Goal: Navigation & Orientation: Find specific page/section

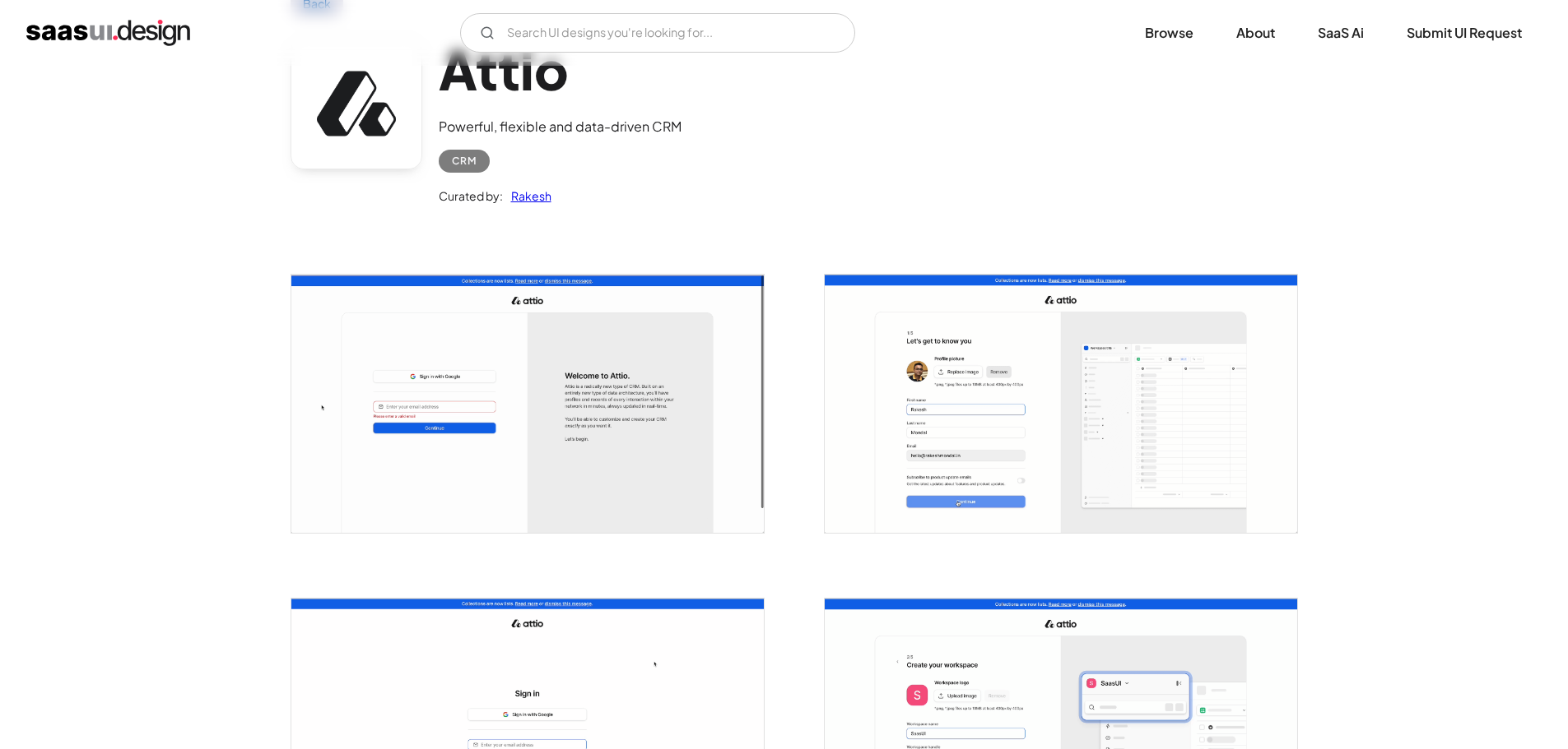
scroll to position [493, 0]
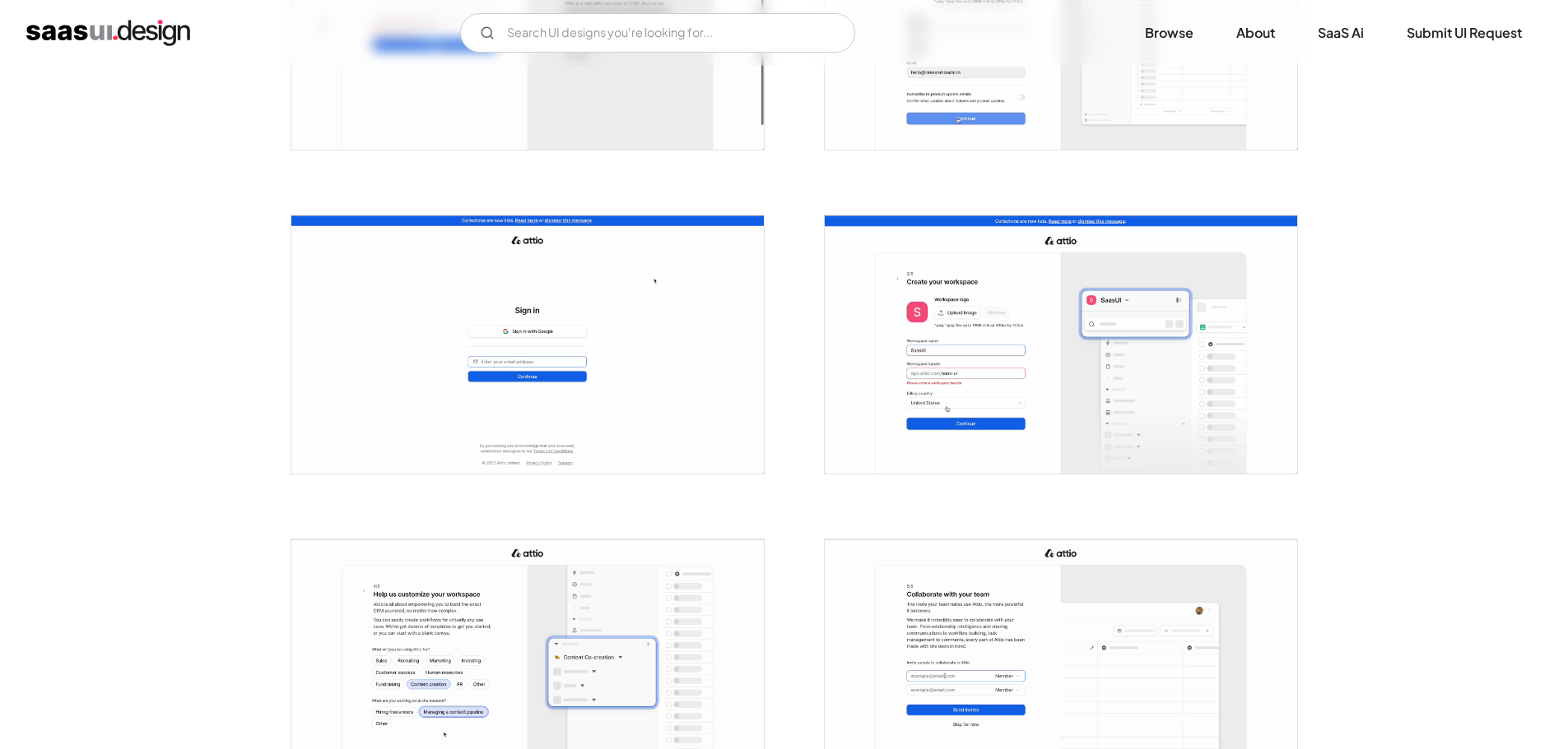
click at [962, 319] on img "open lightbox" at bounding box center [1060, 344] width 472 height 258
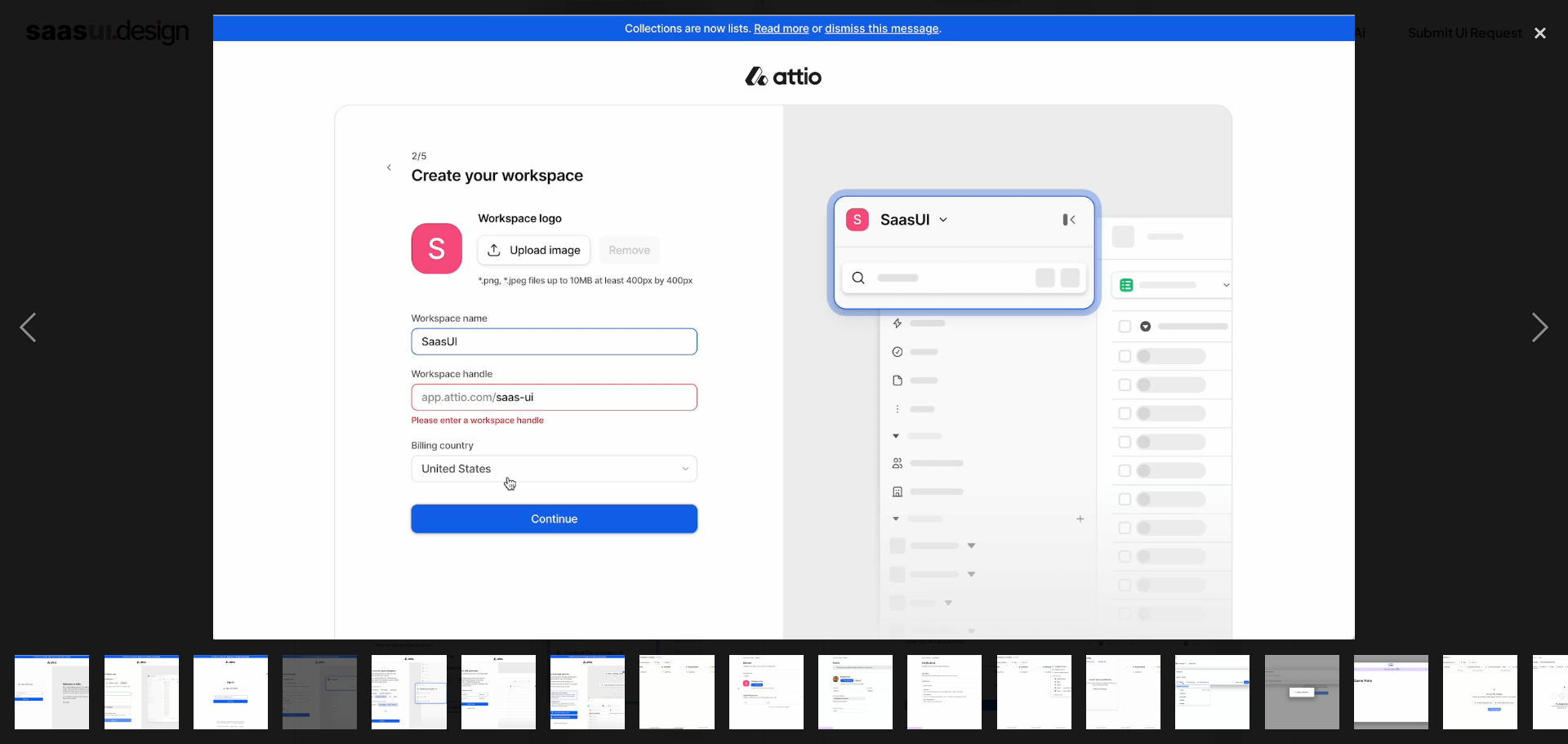
click at [1427, 278] on div at bounding box center [784, 327] width 1568 height 625
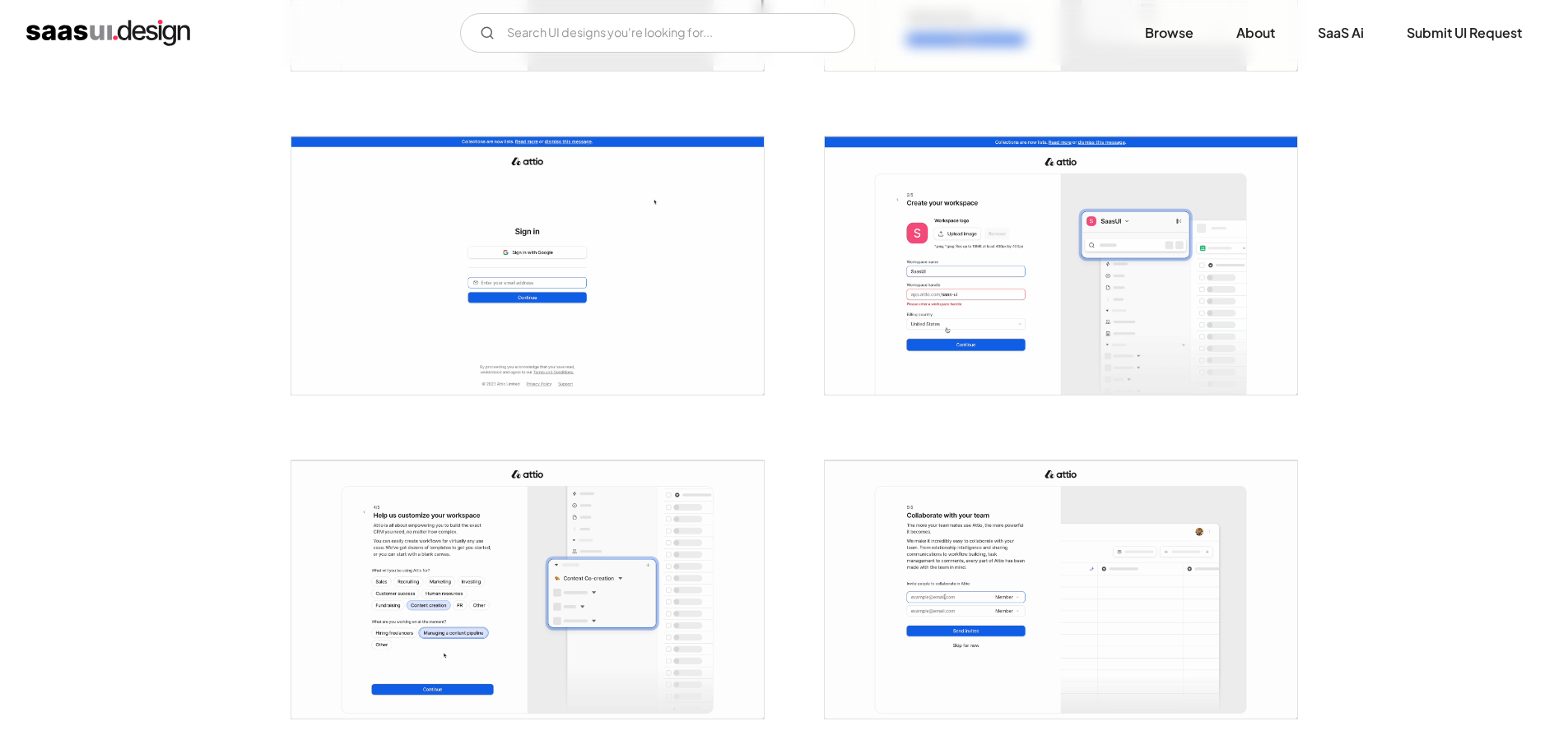
scroll to position [905, 0]
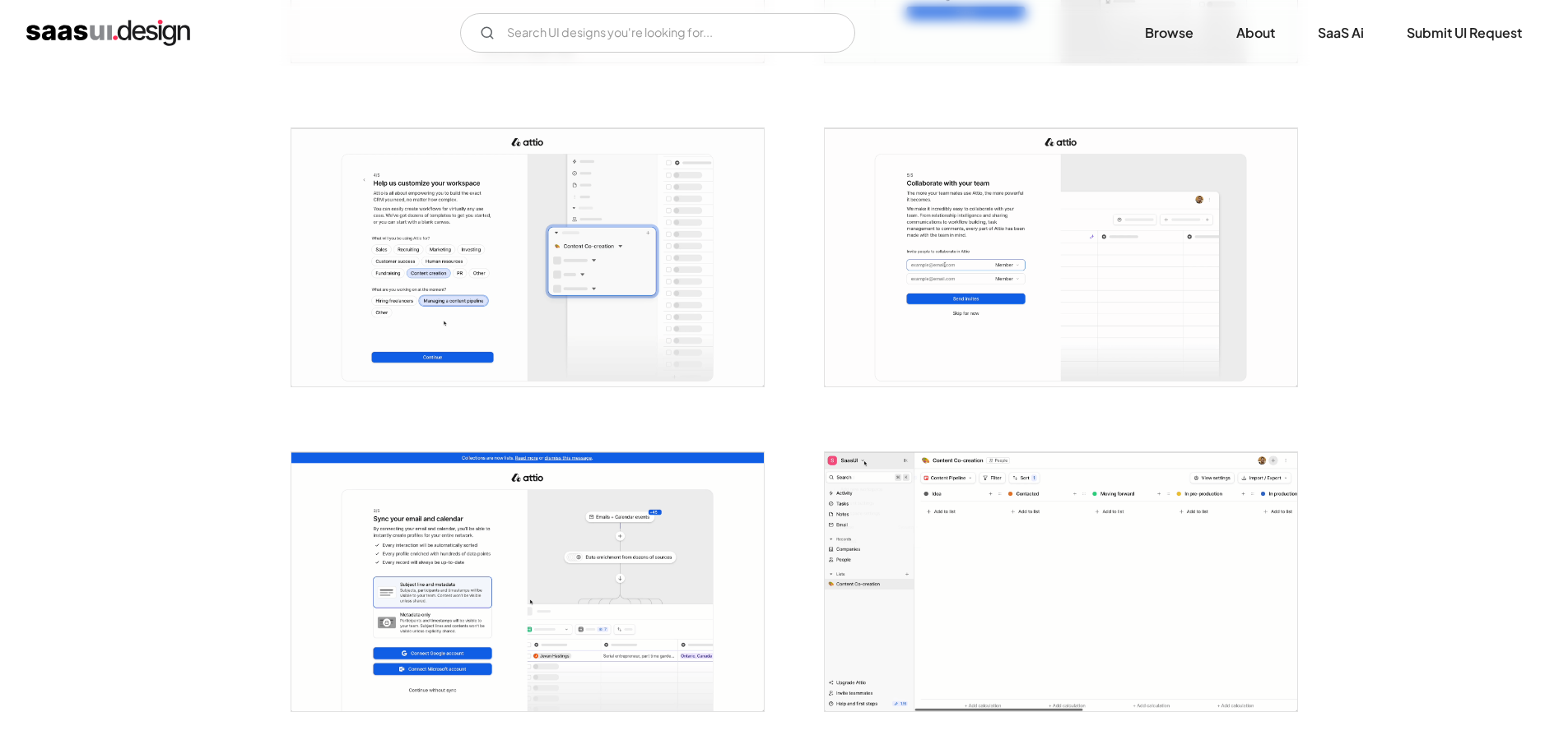
click at [619, 233] on img "open lightbox" at bounding box center [527, 257] width 472 height 258
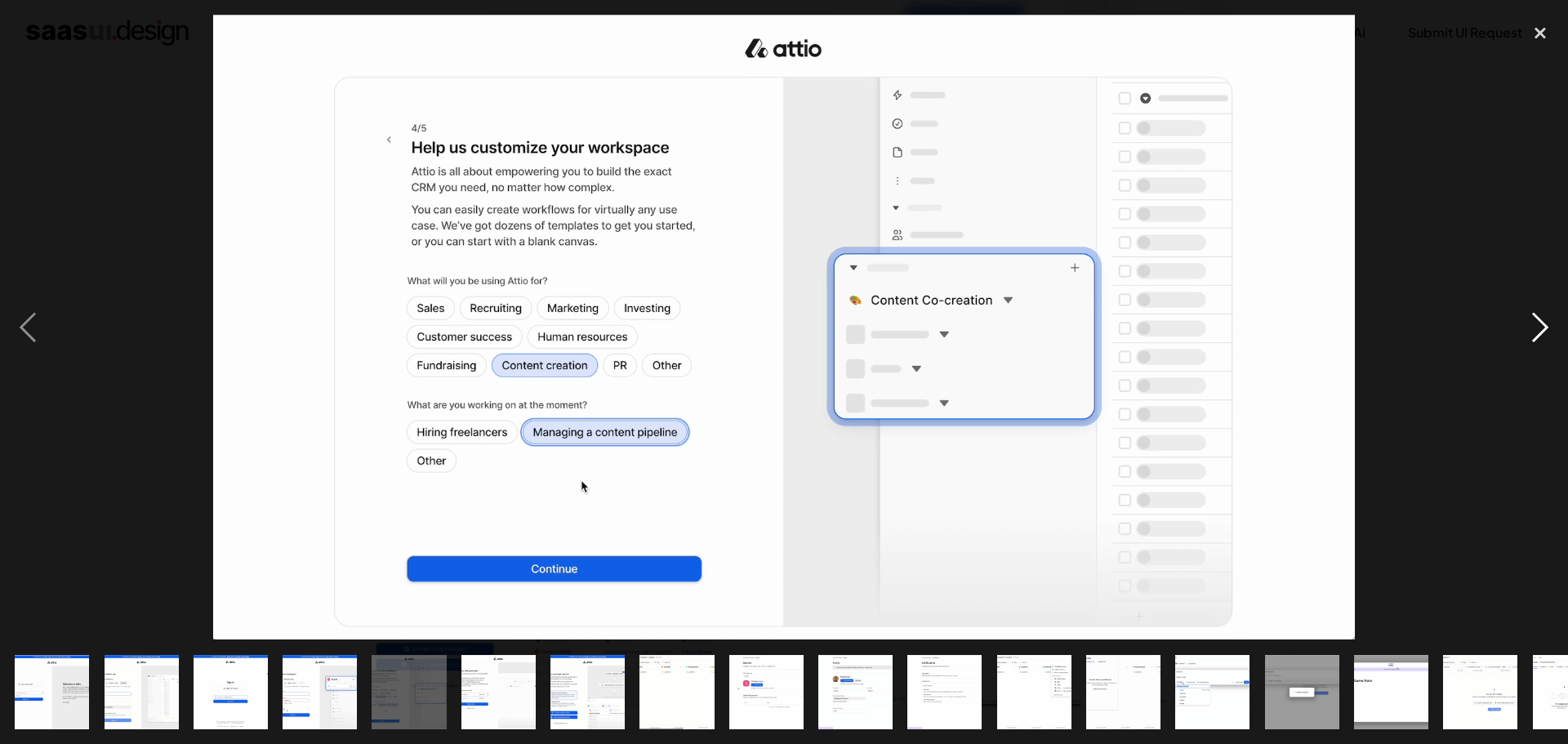
click at [1545, 324] on div "next image" at bounding box center [1540, 327] width 55 height 625
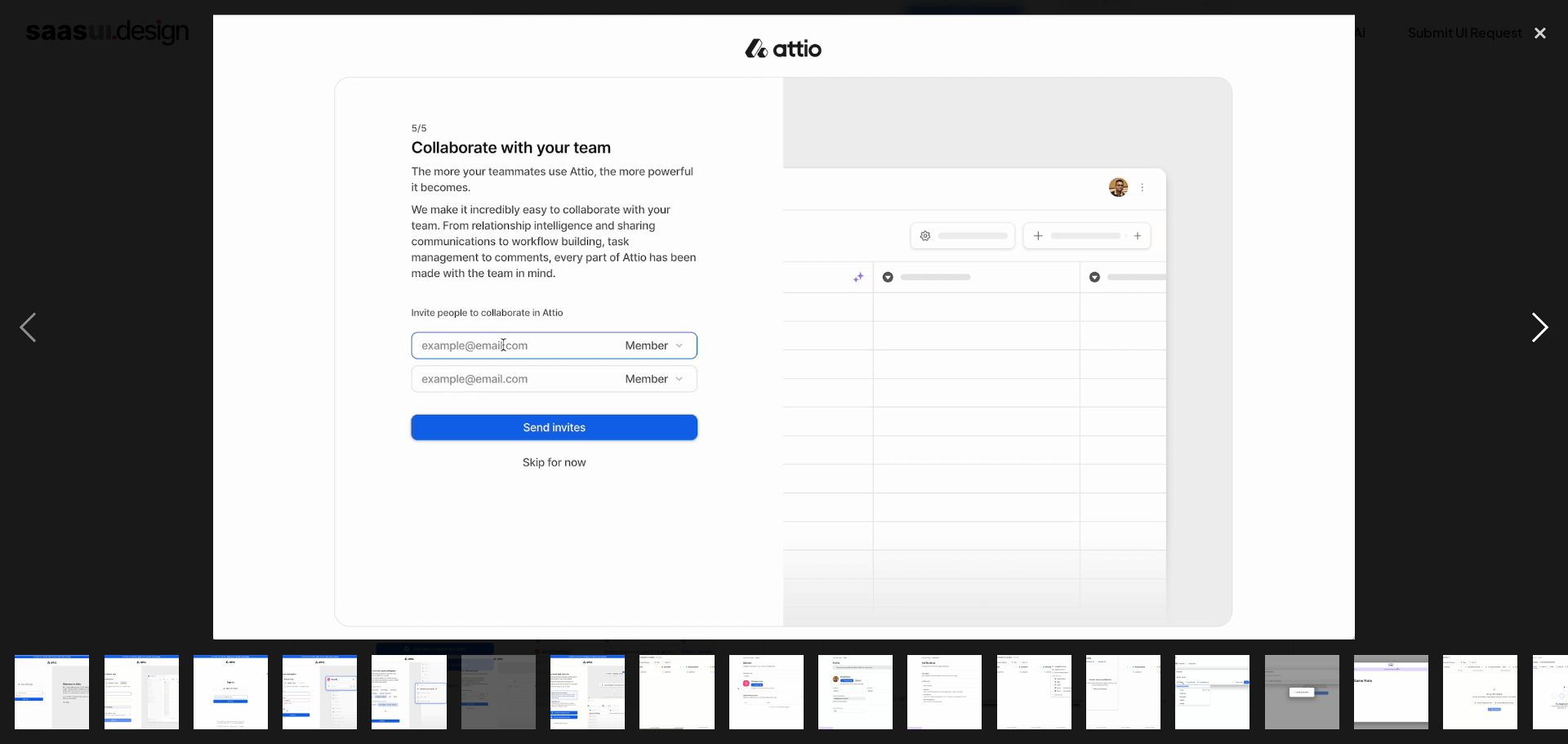
click at [1545, 324] on div "next image" at bounding box center [1540, 327] width 55 height 625
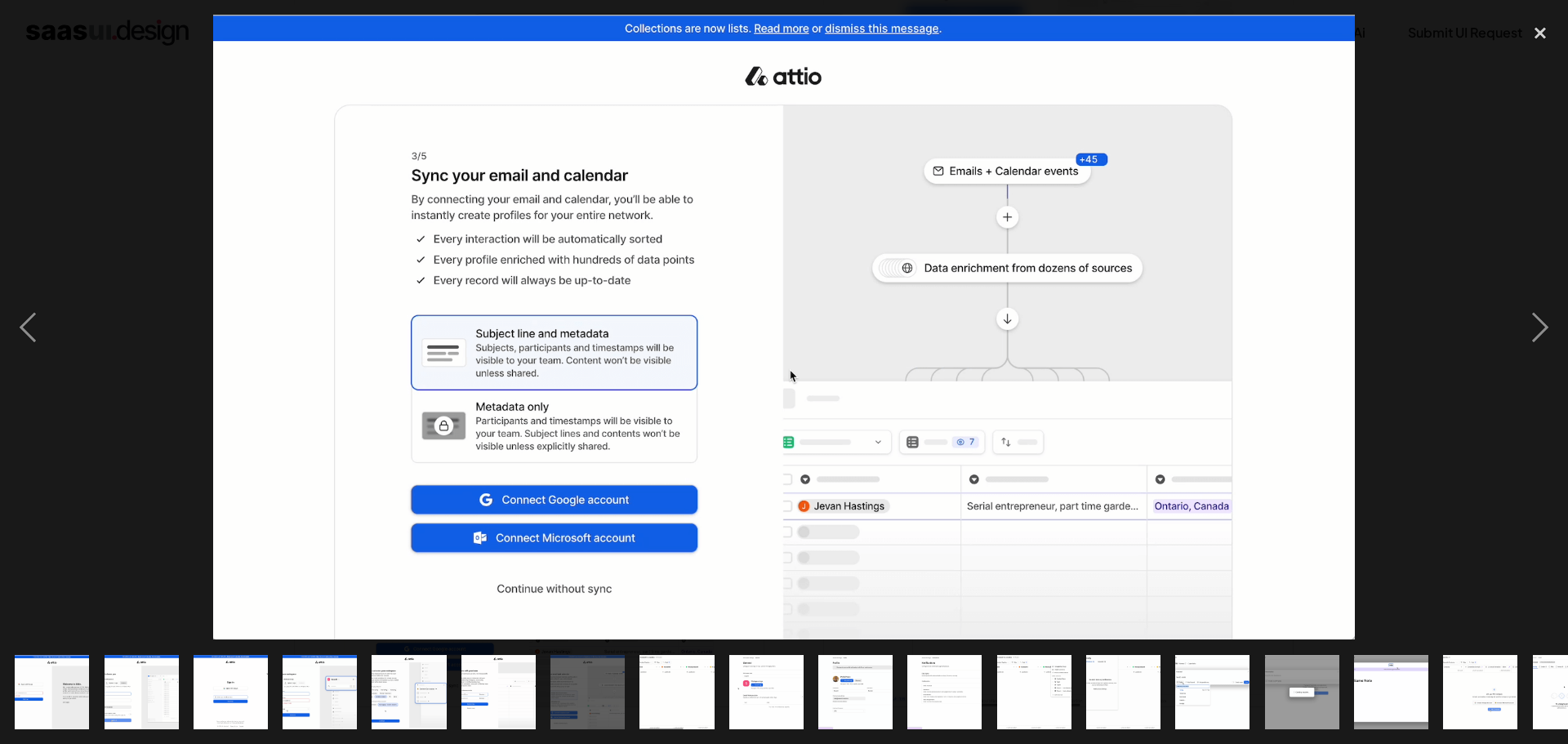
click at [1472, 307] on div at bounding box center [784, 327] width 1568 height 625
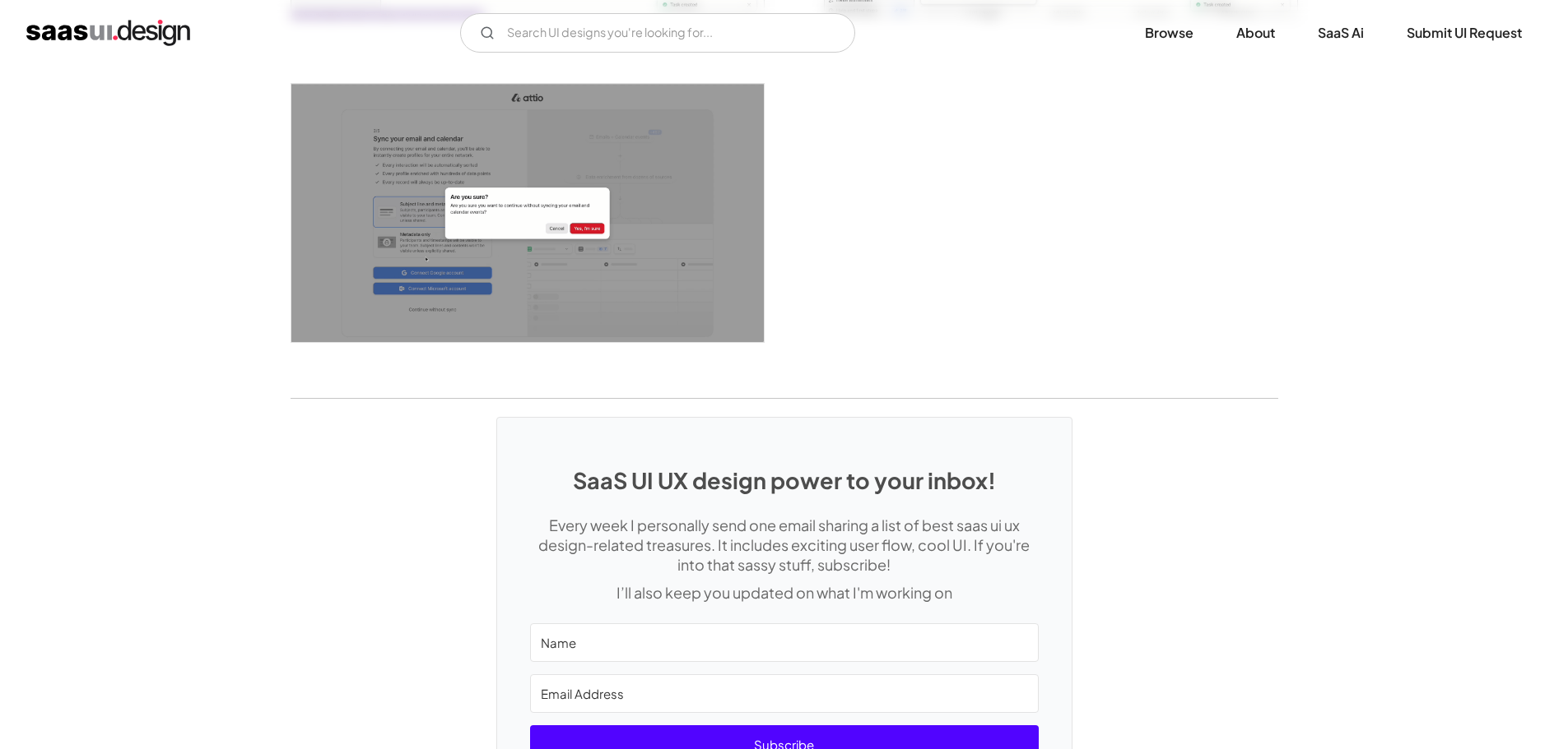
scroll to position [3969, 0]
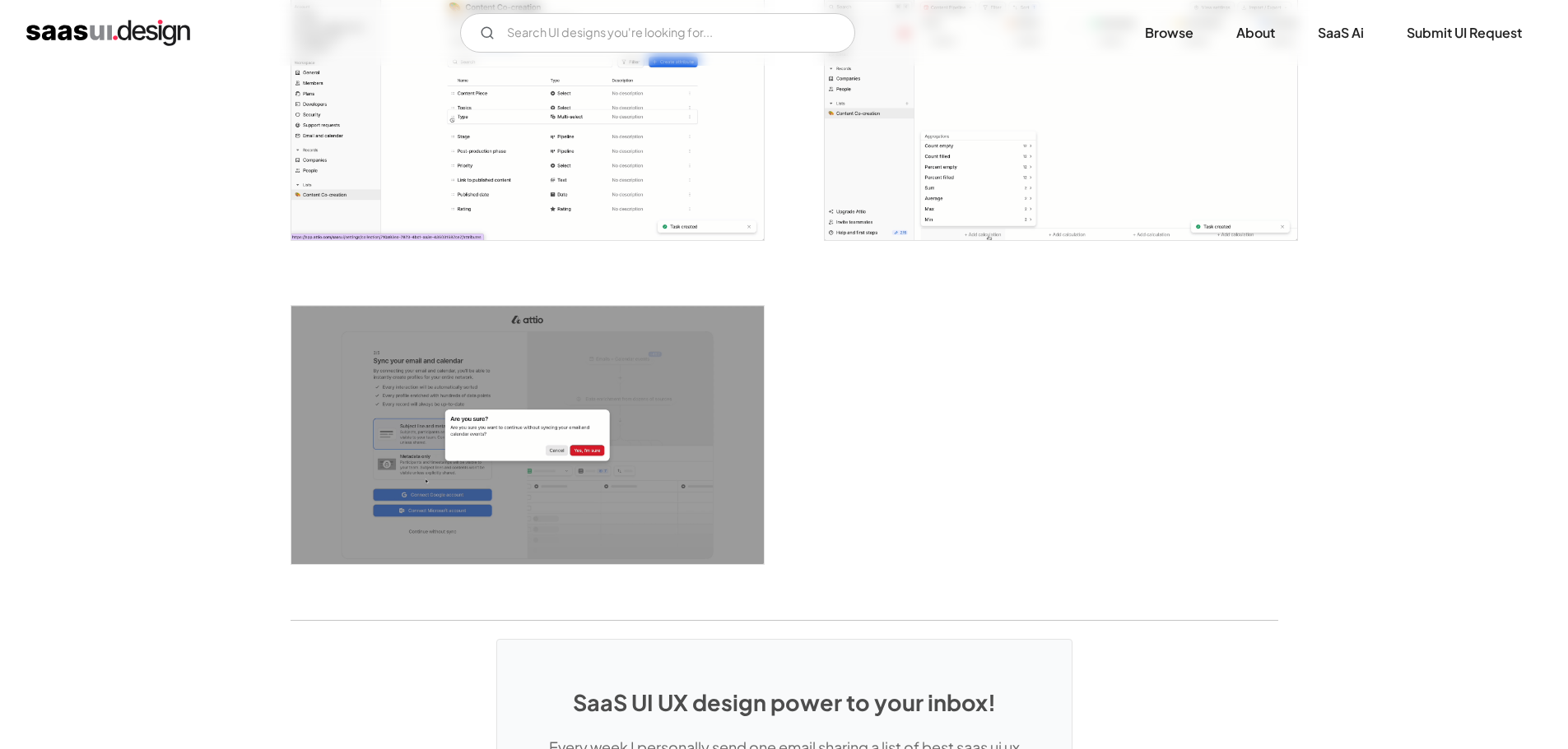
click at [679, 382] on img "open lightbox" at bounding box center [527, 435] width 472 height 258
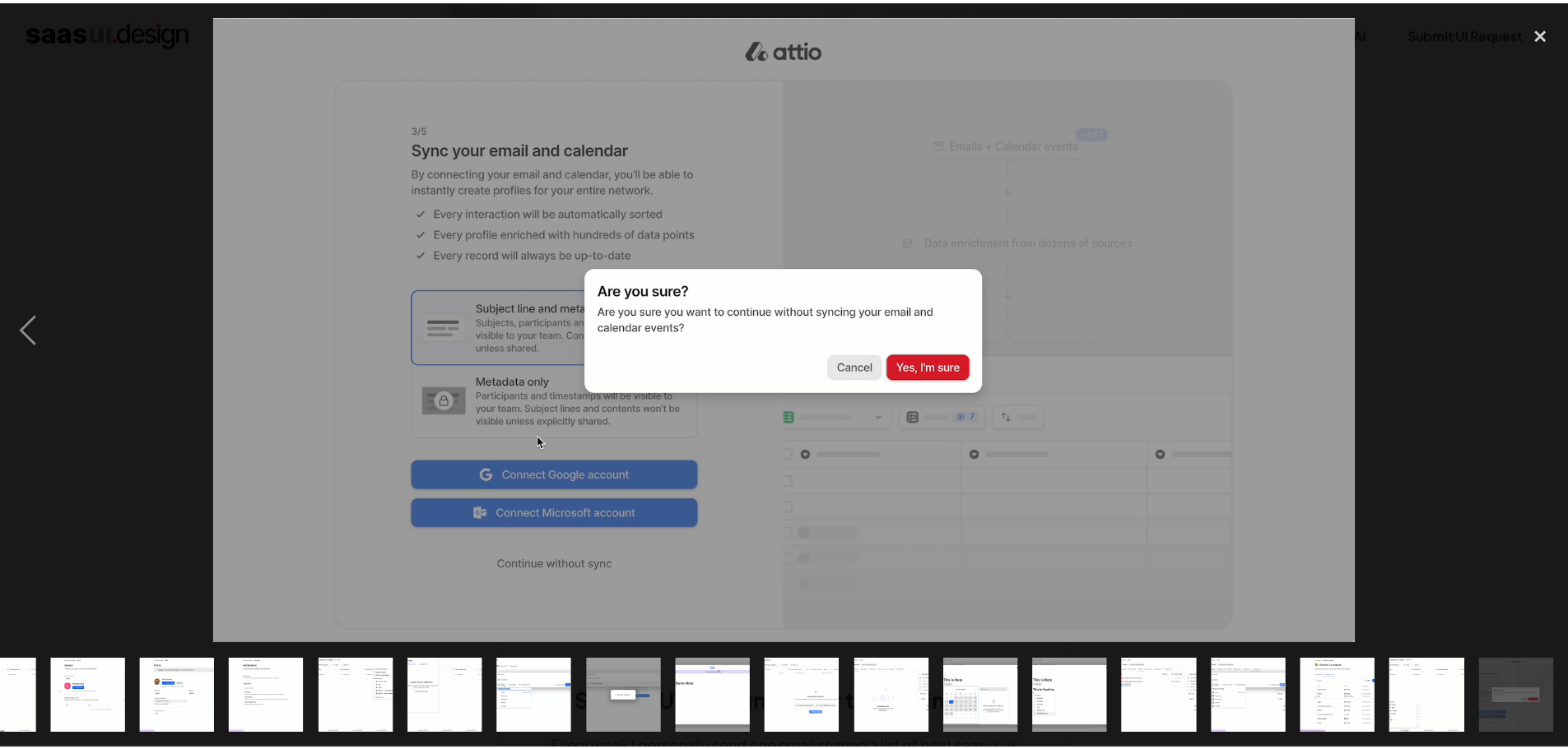
scroll to position [0, 683]
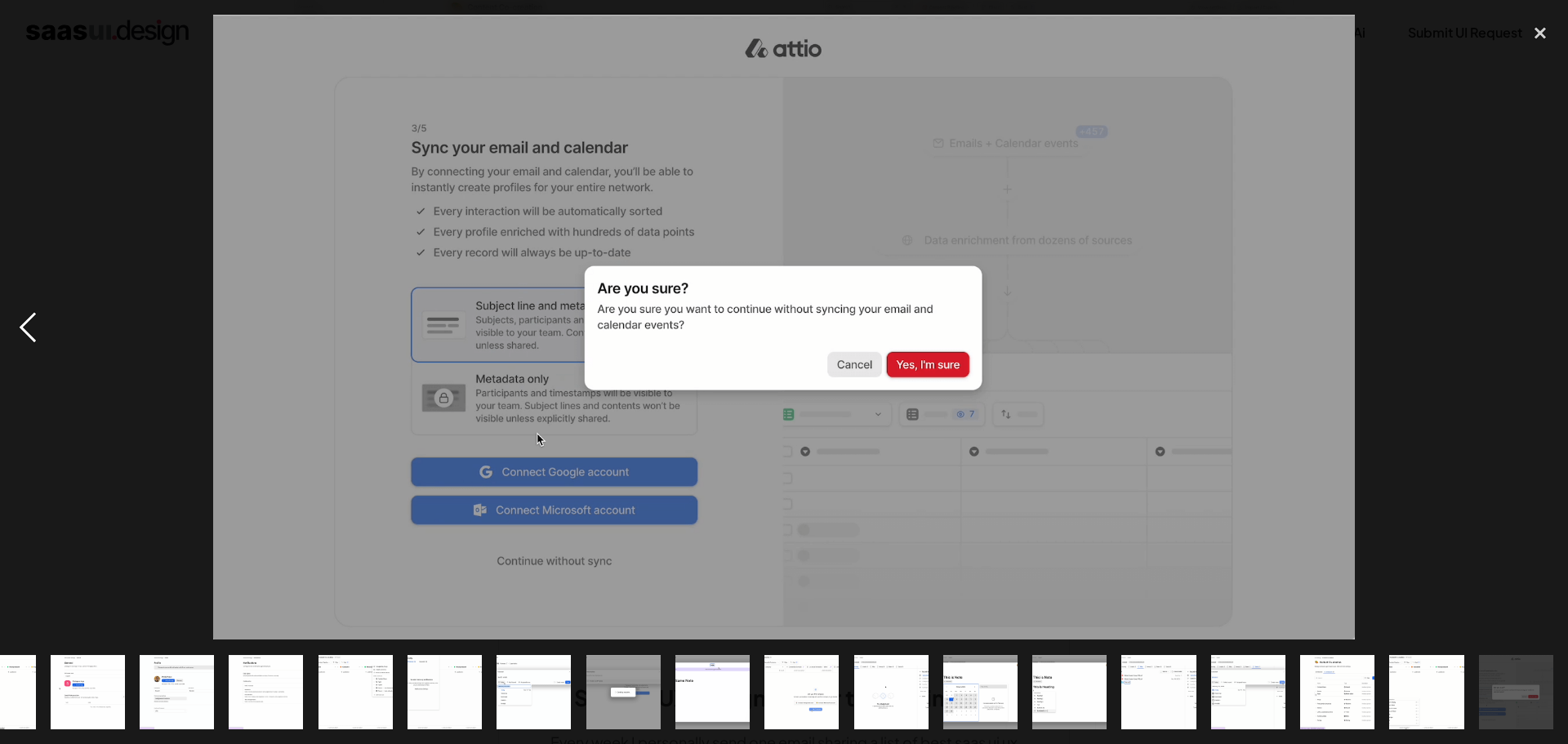
click at [35, 318] on div "previous image" at bounding box center [27, 327] width 55 height 625
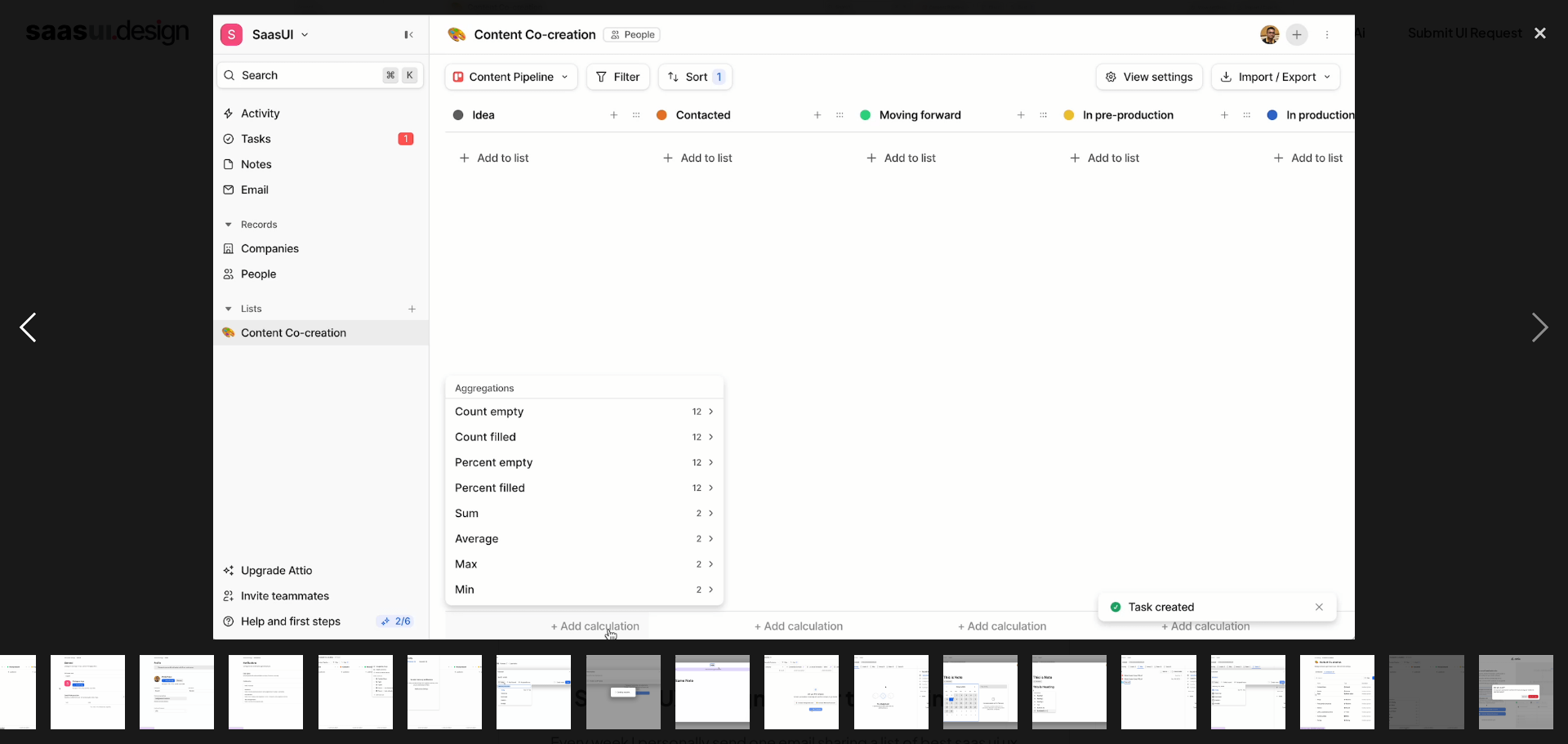
click at [35, 317] on div "previous image" at bounding box center [27, 327] width 55 height 625
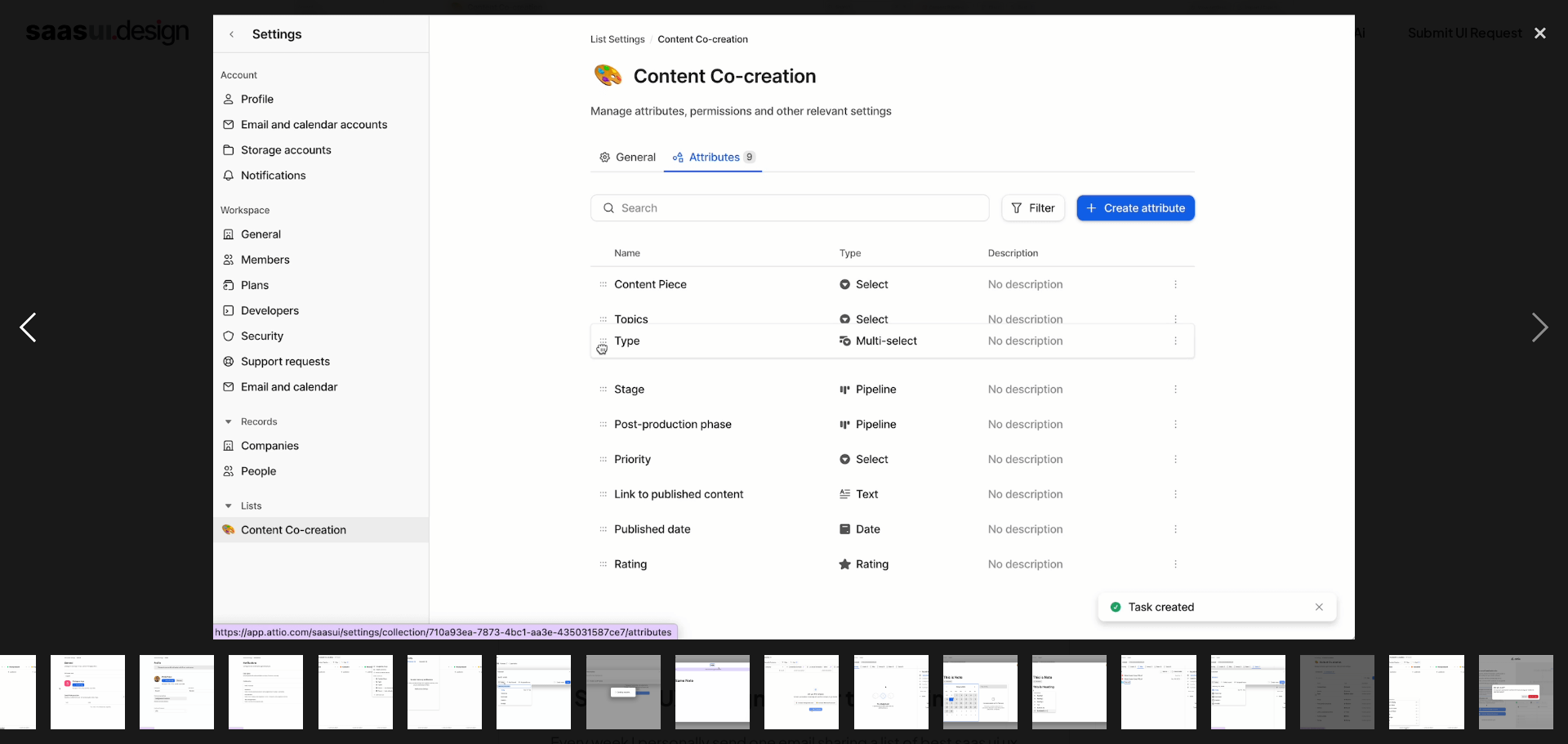
click at [35, 317] on div "previous image" at bounding box center [27, 327] width 55 height 625
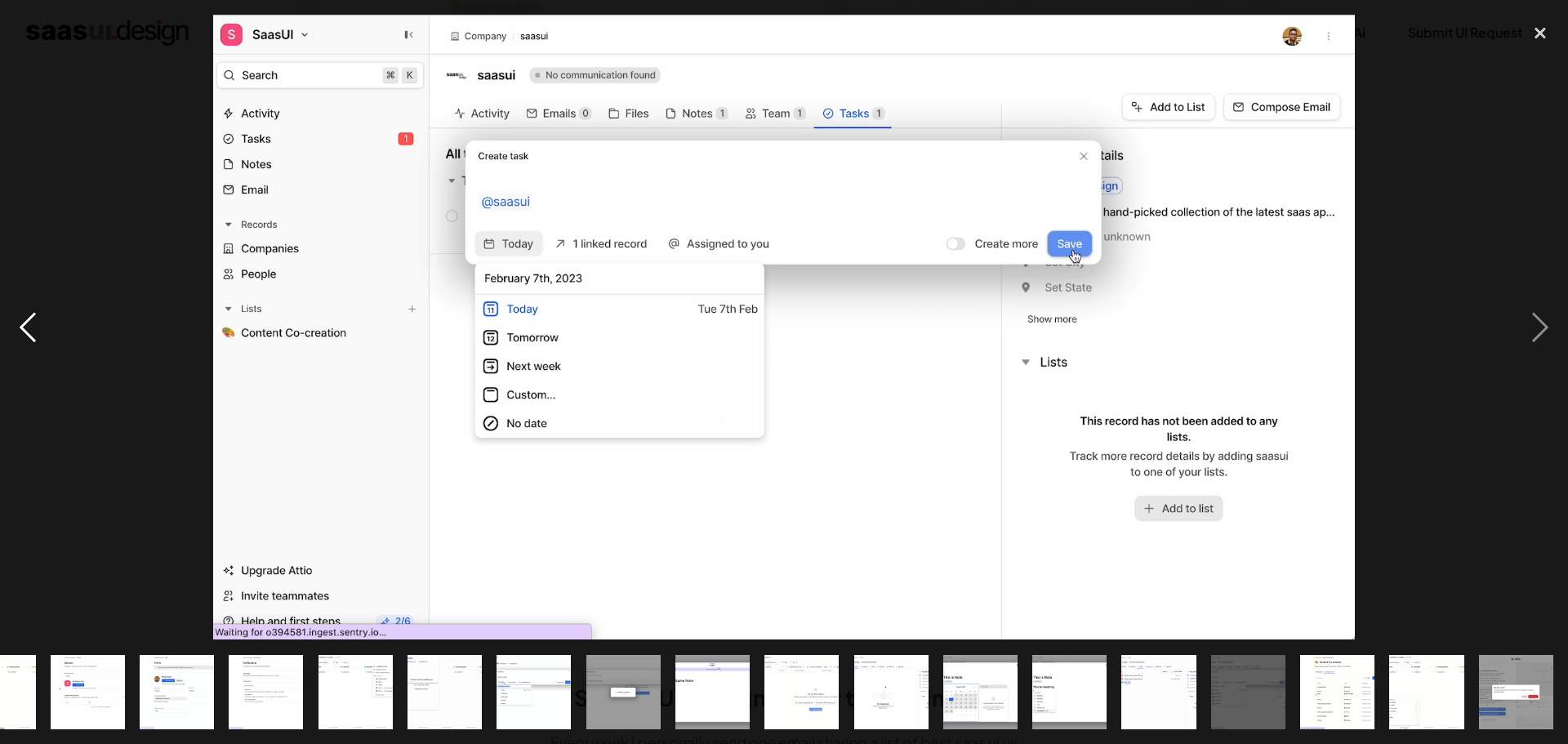
click at [35, 317] on div "previous image" at bounding box center [27, 327] width 55 height 625
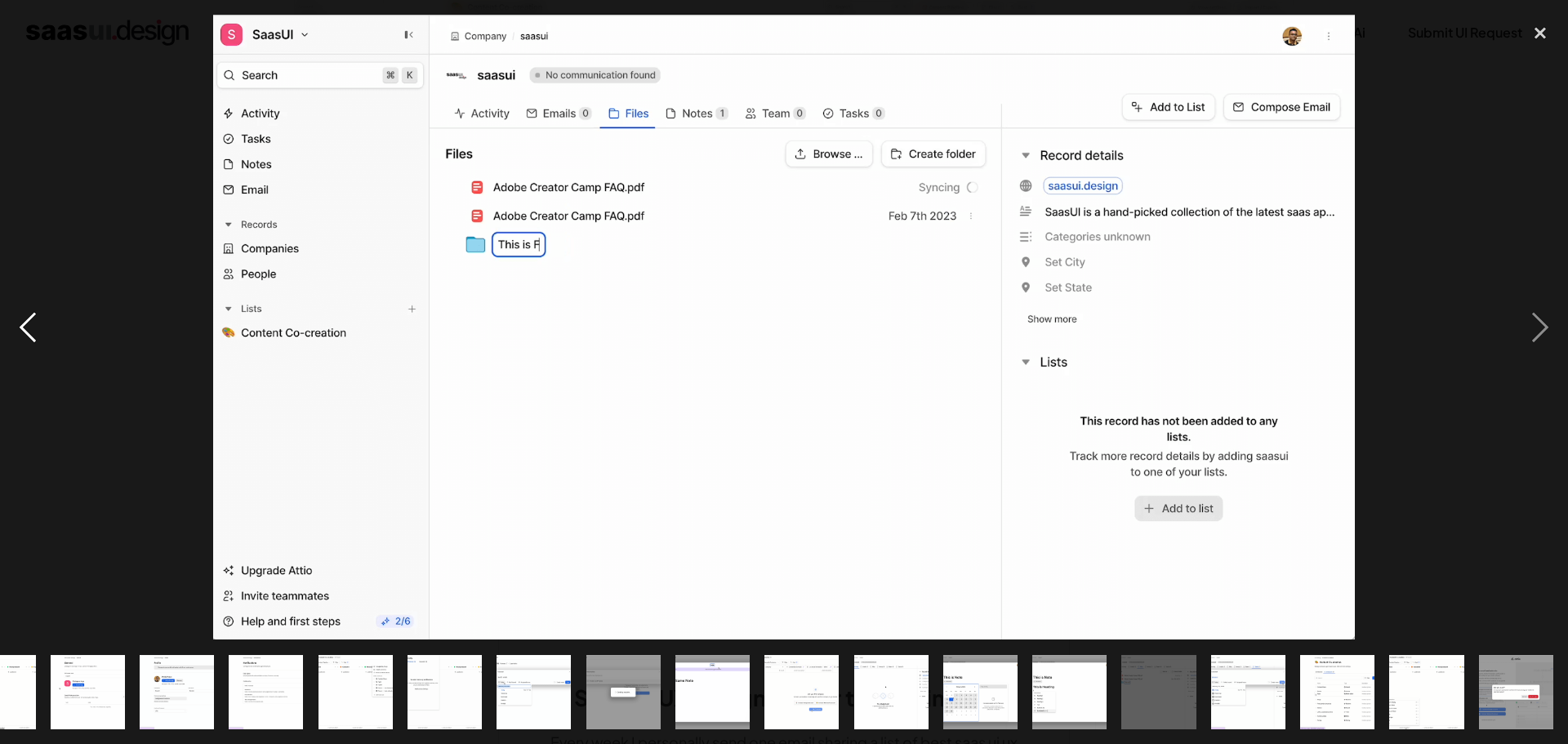
click at [35, 317] on div "previous image" at bounding box center [27, 327] width 55 height 625
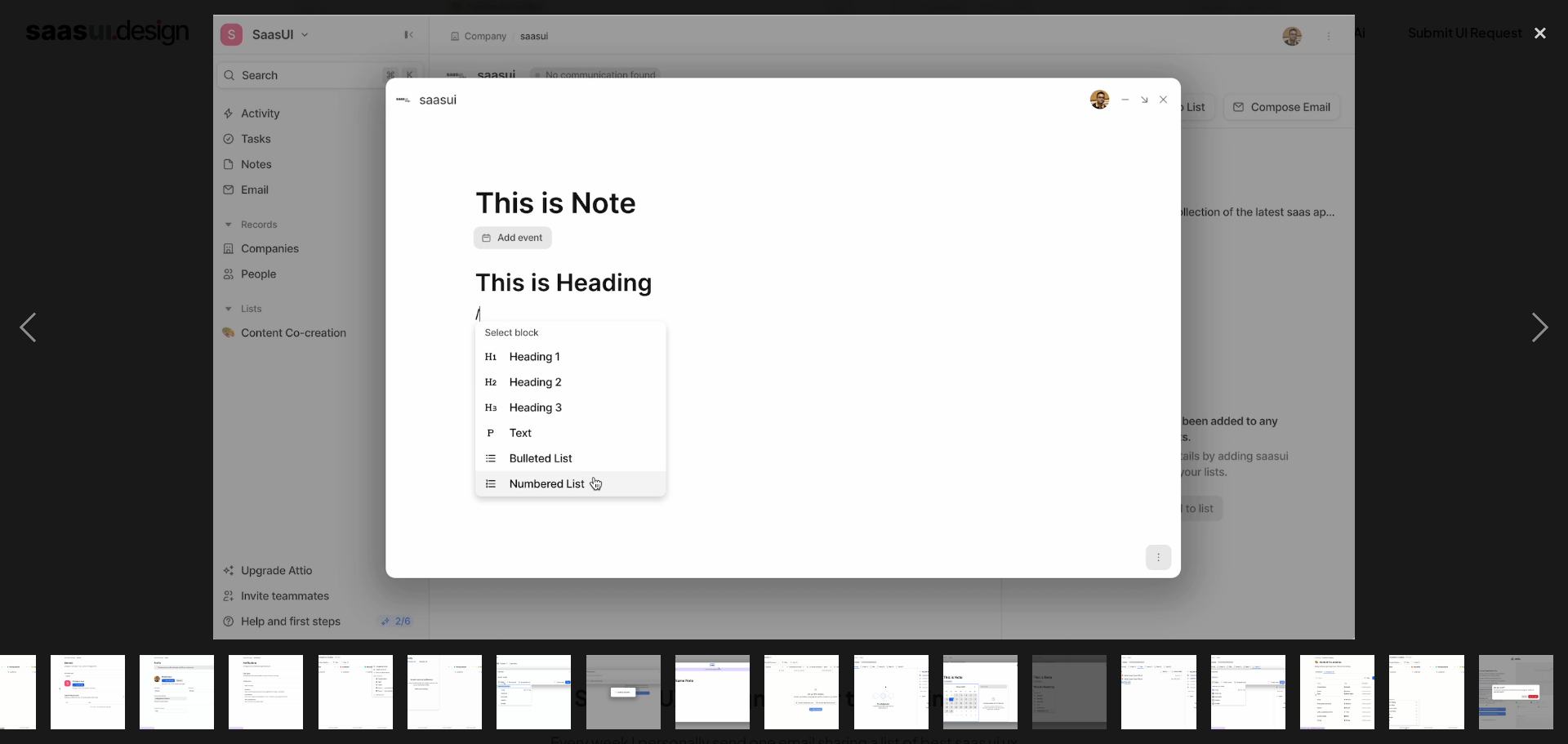
click at [1458, 113] on div at bounding box center [784, 327] width 1568 height 625
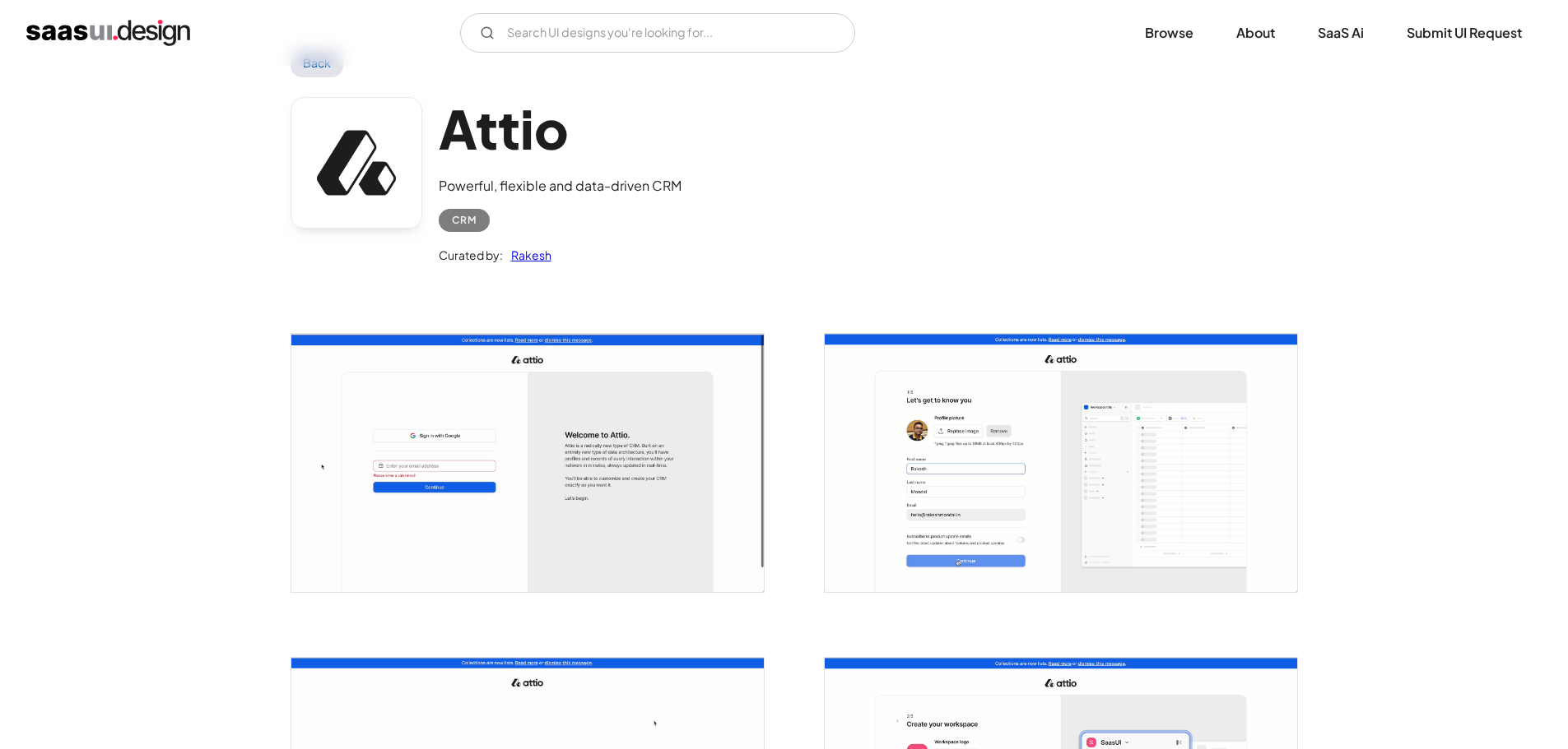
scroll to position [0, 0]
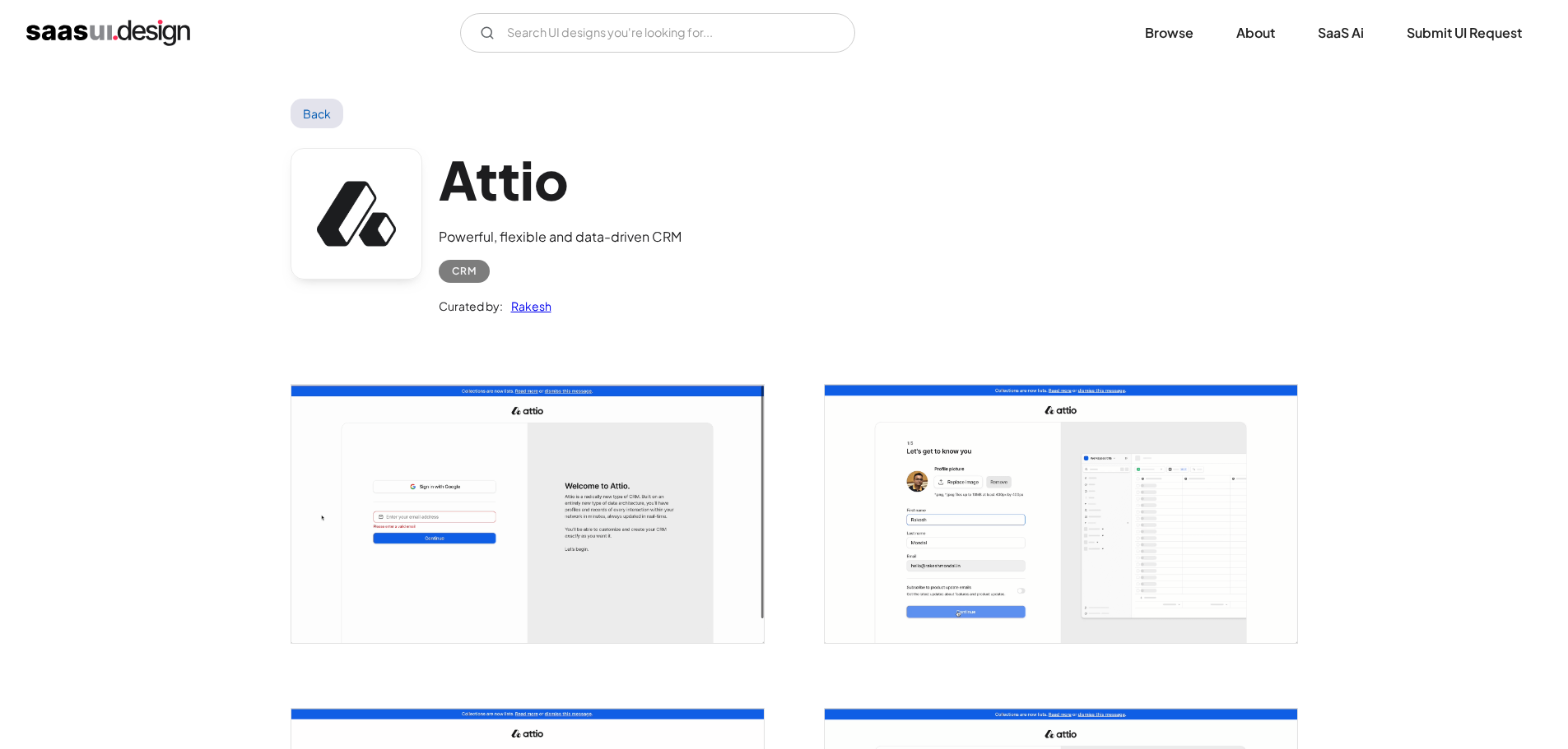
click at [87, 37] on img "home" at bounding box center [108, 33] width 164 height 26
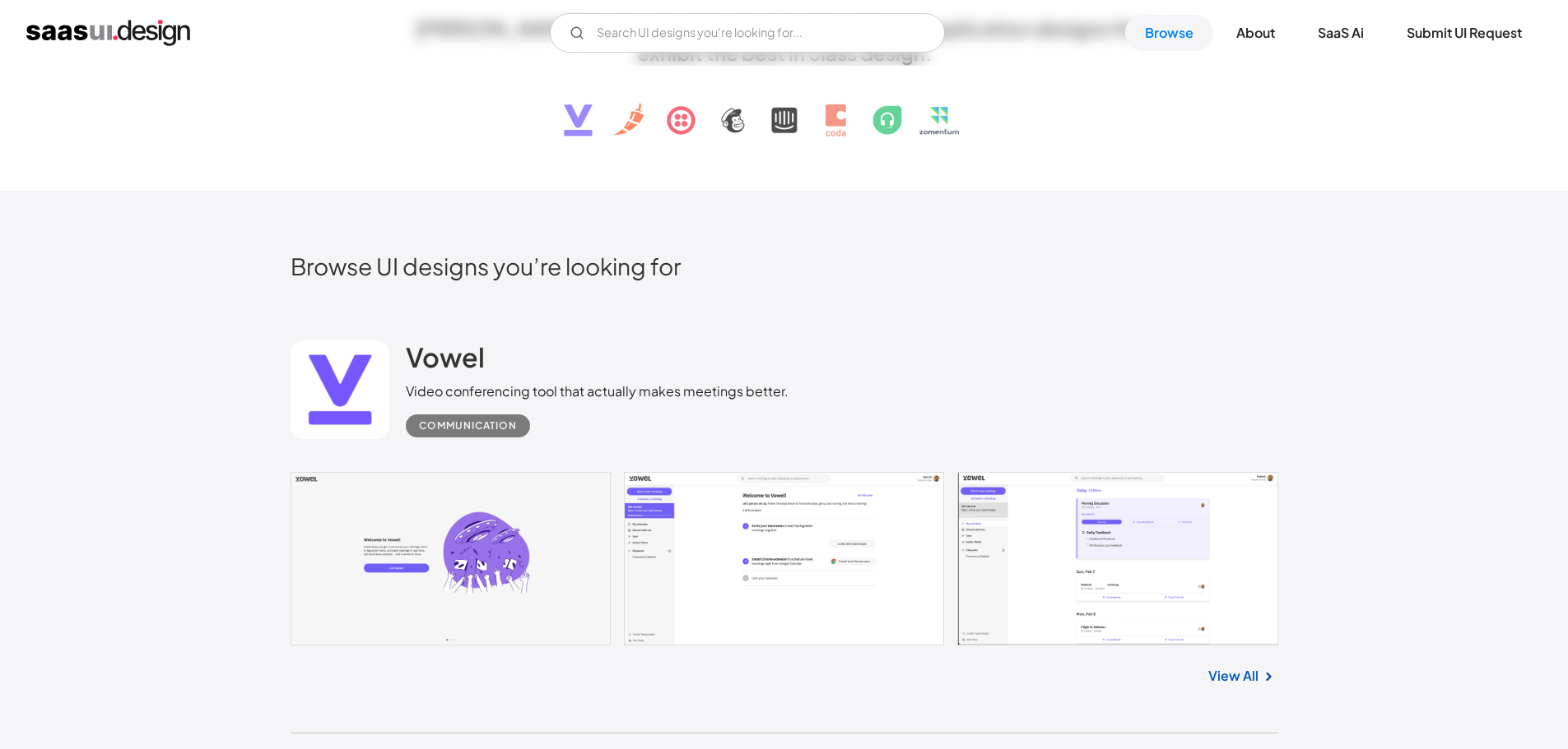
scroll to position [493, 0]
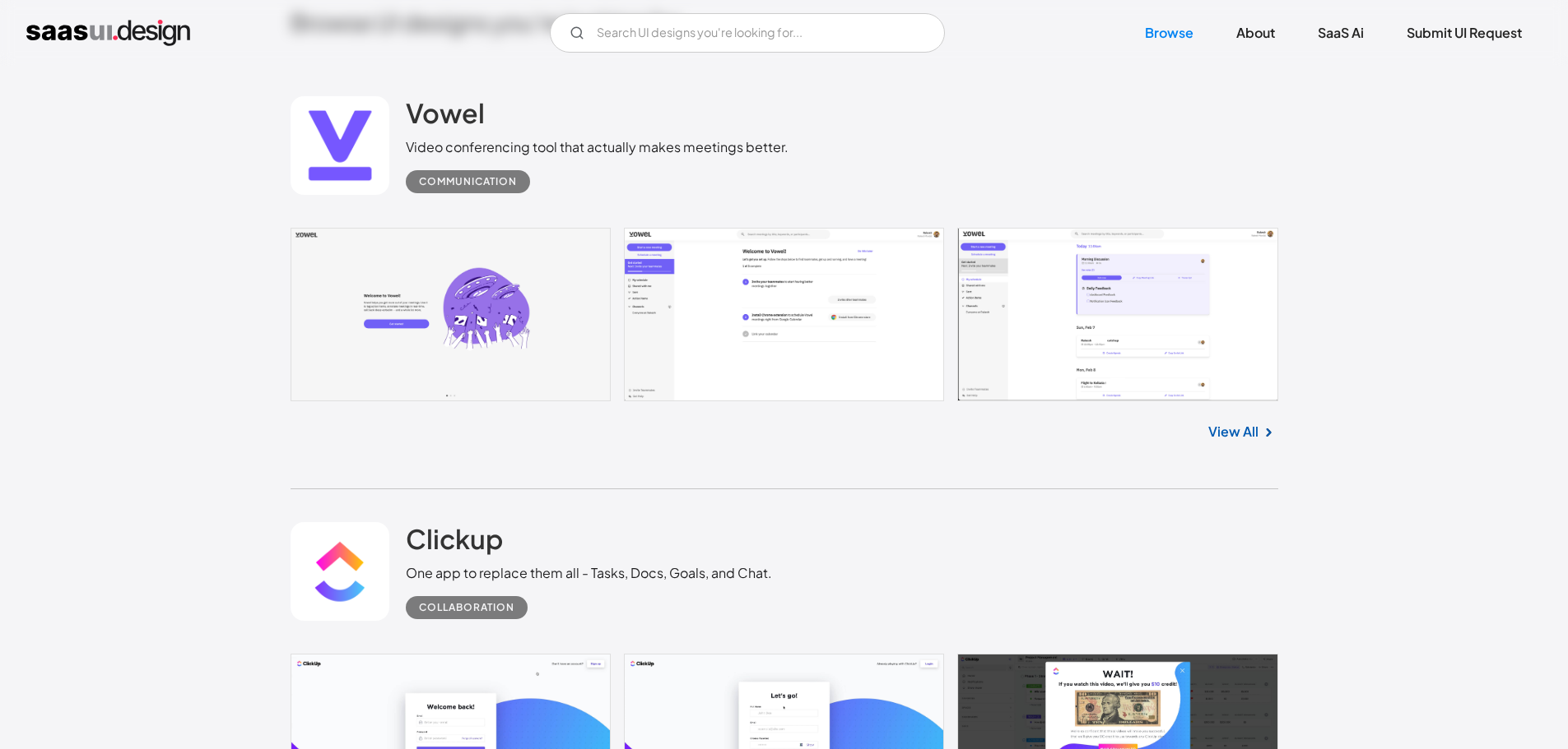
click at [514, 300] on link at bounding box center [784, 314] width 988 height 174
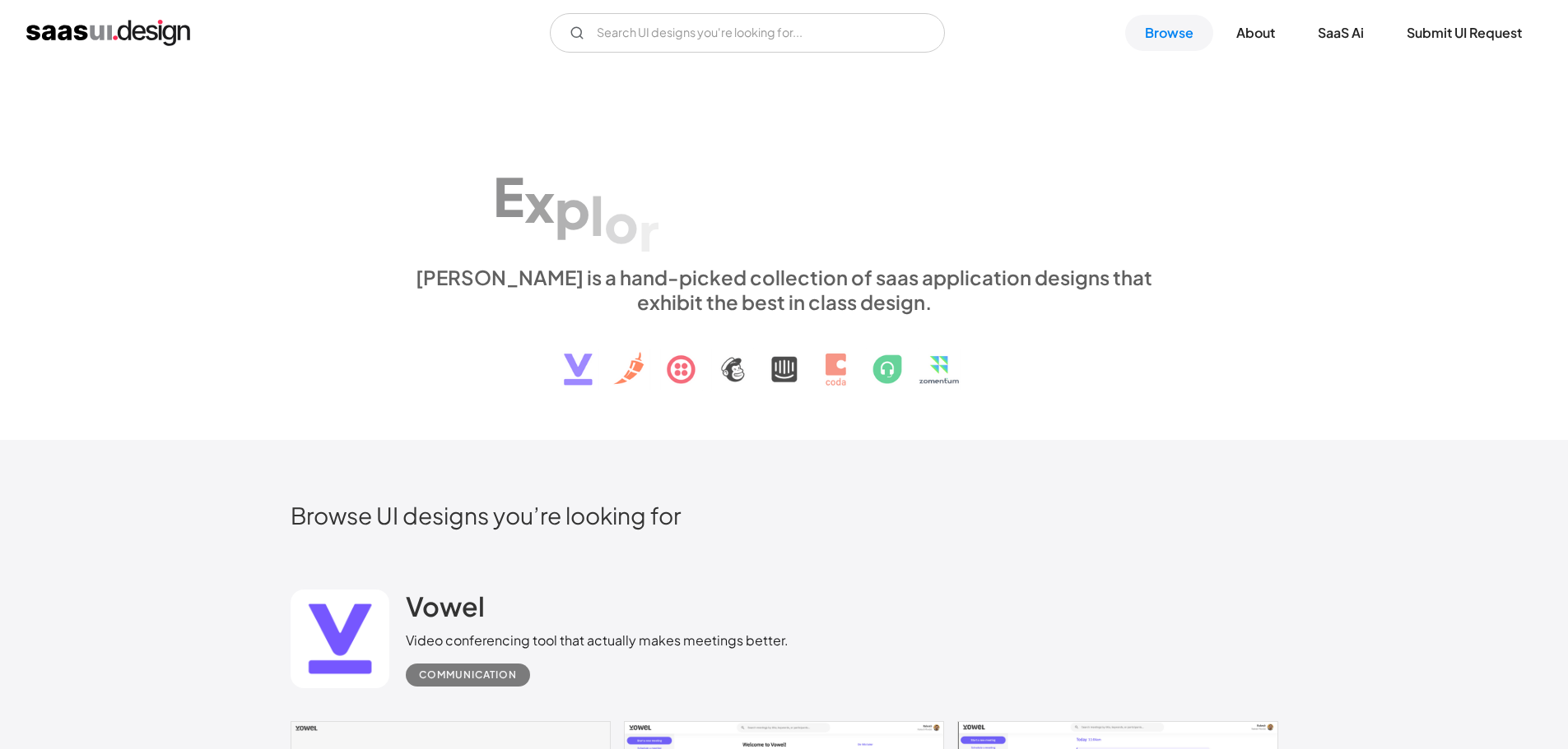
scroll to position [493, 0]
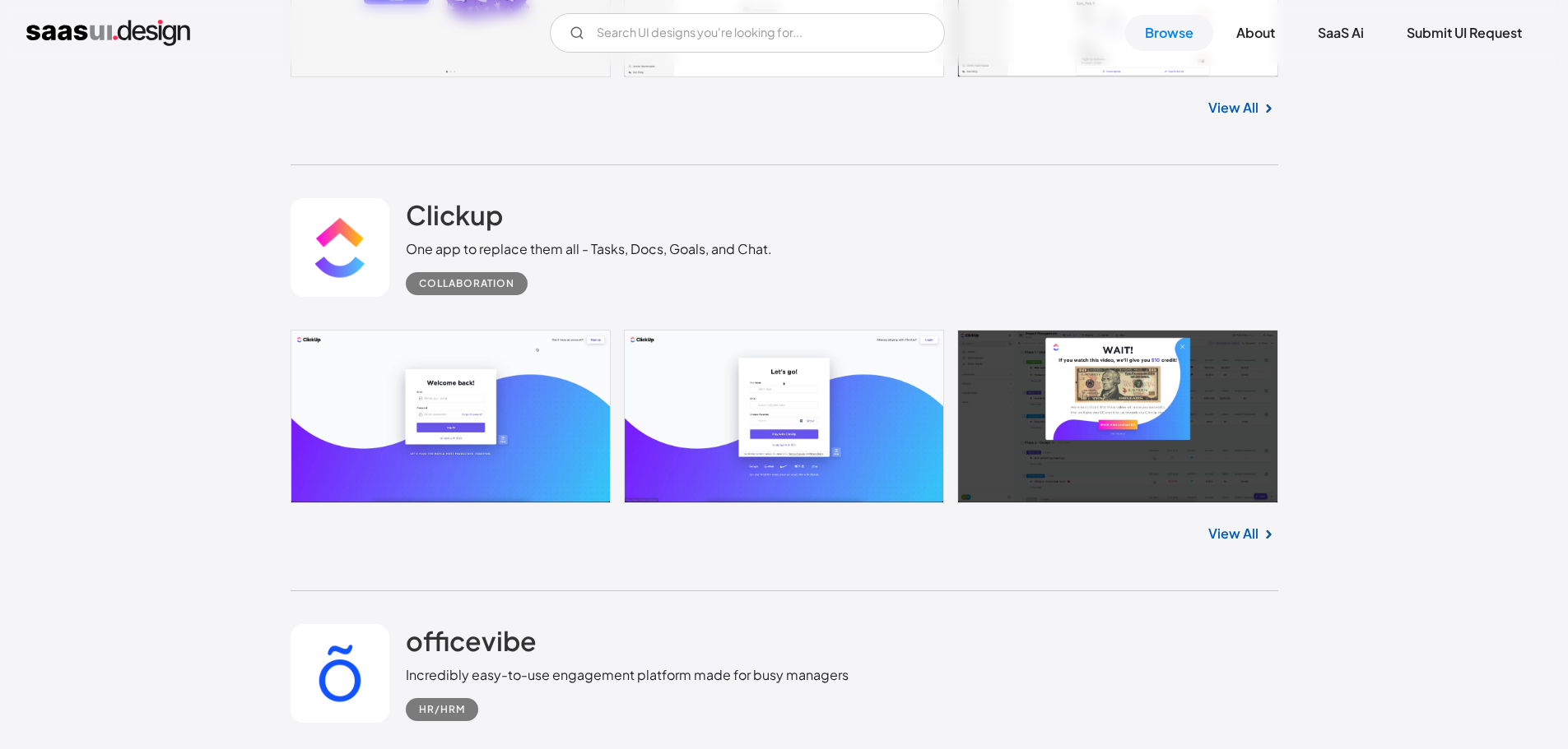
scroll to position [987, 0]
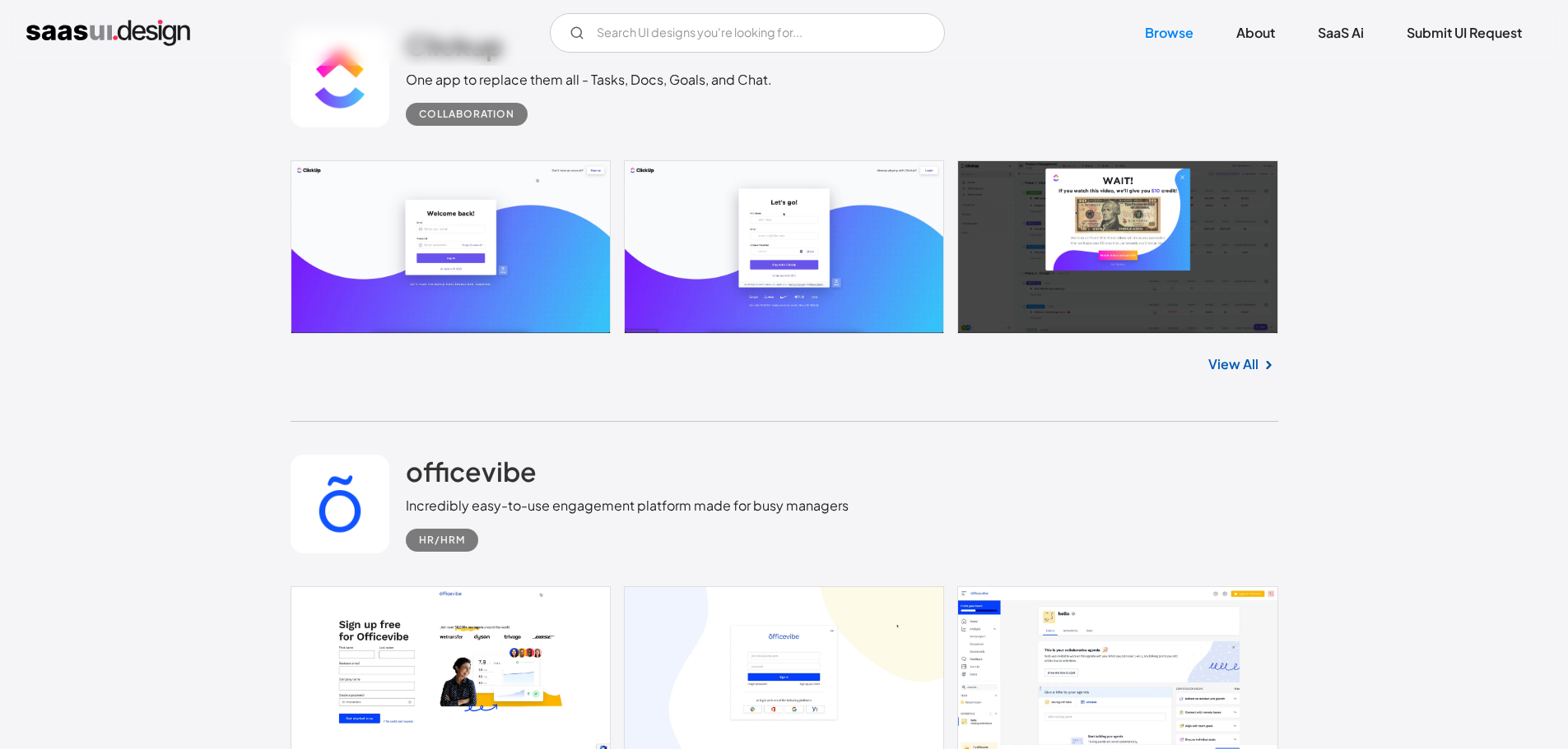
click at [1263, 364] on img at bounding box center [1268, 365] width 20 height 20
click at [1229, 361] on link "View All" at bounding box center [1233, 364] width 50 height 20
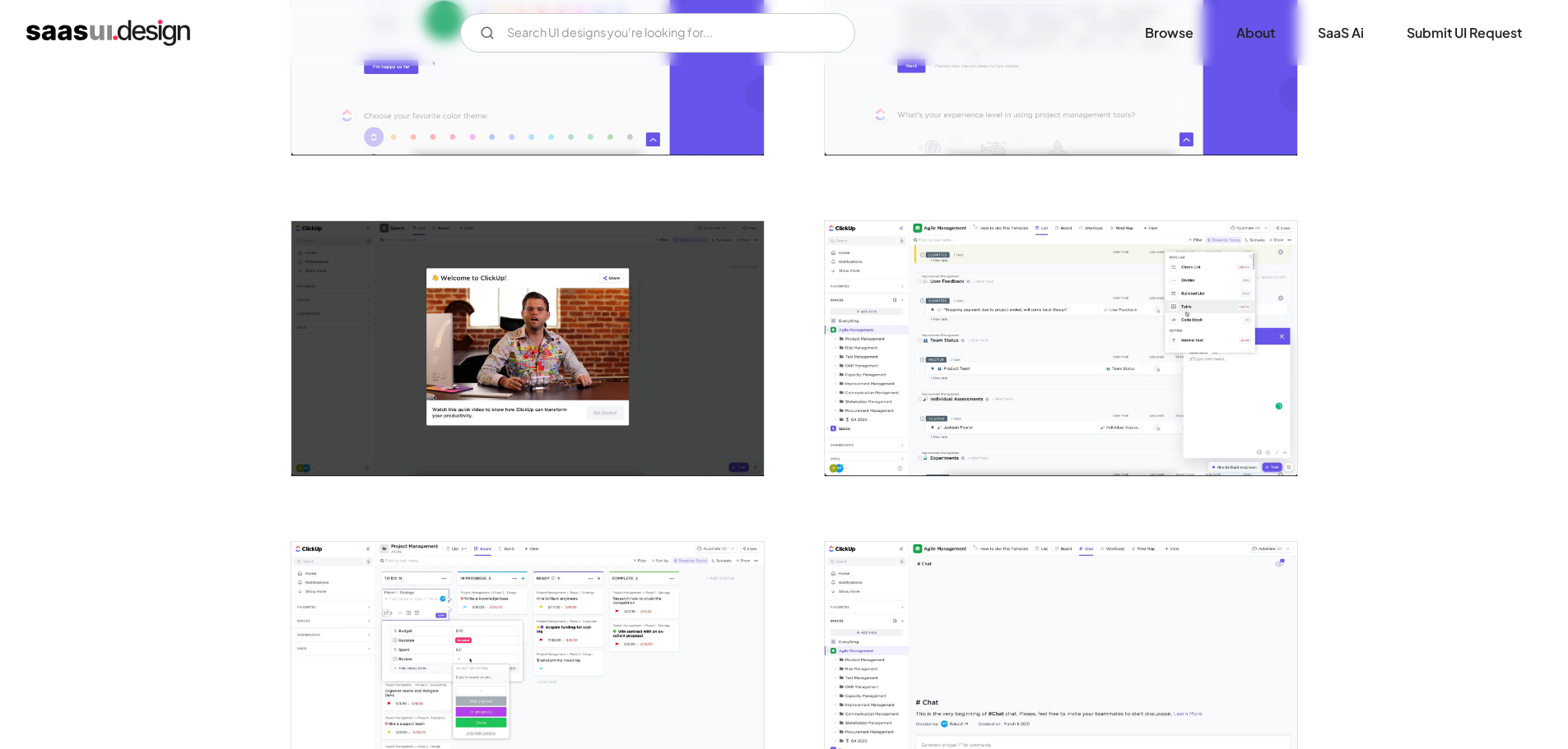
scroll to position [1152, 0]
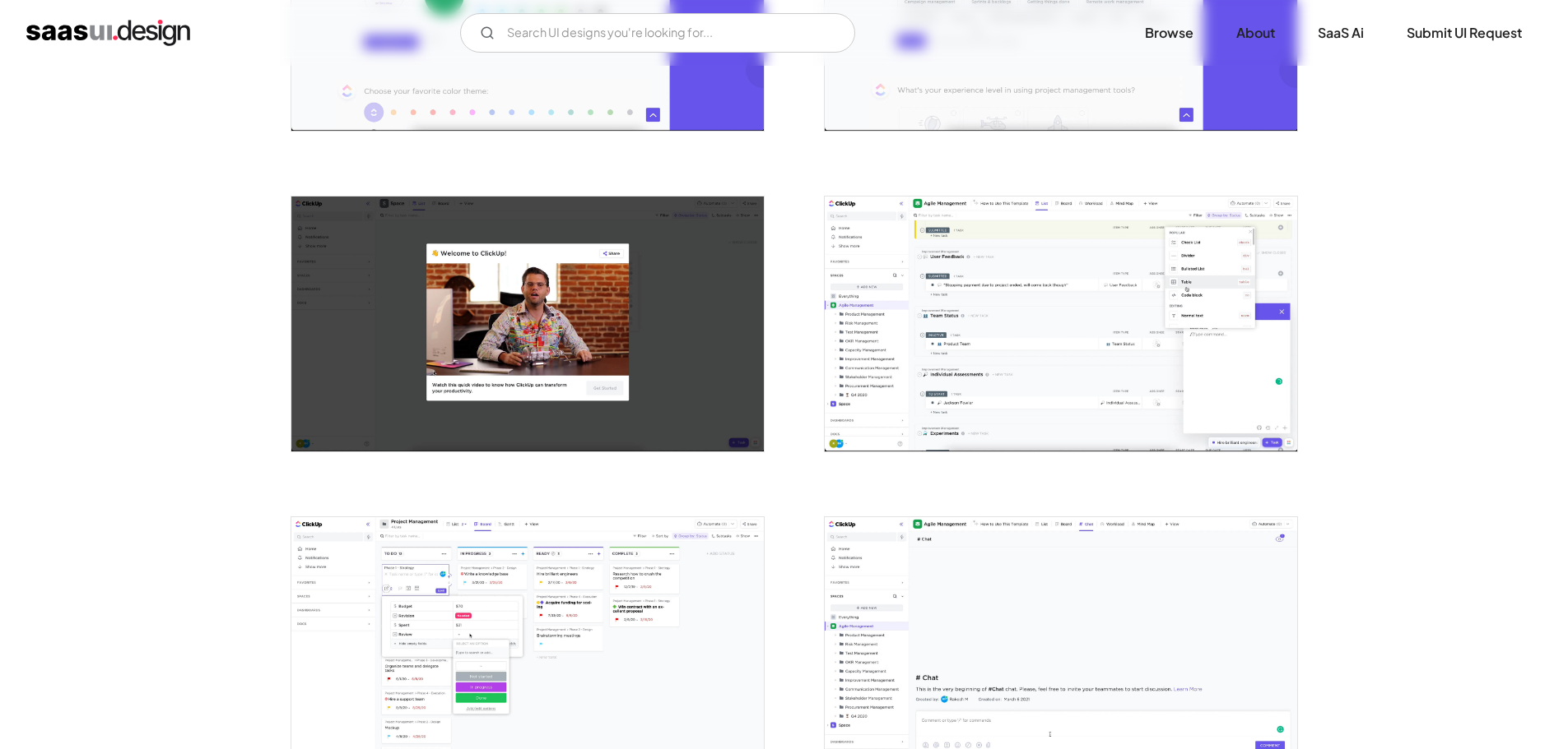
click at [1020, 336] on img "open lightbox" at bounding box center [1060, 323] width 472 height 255
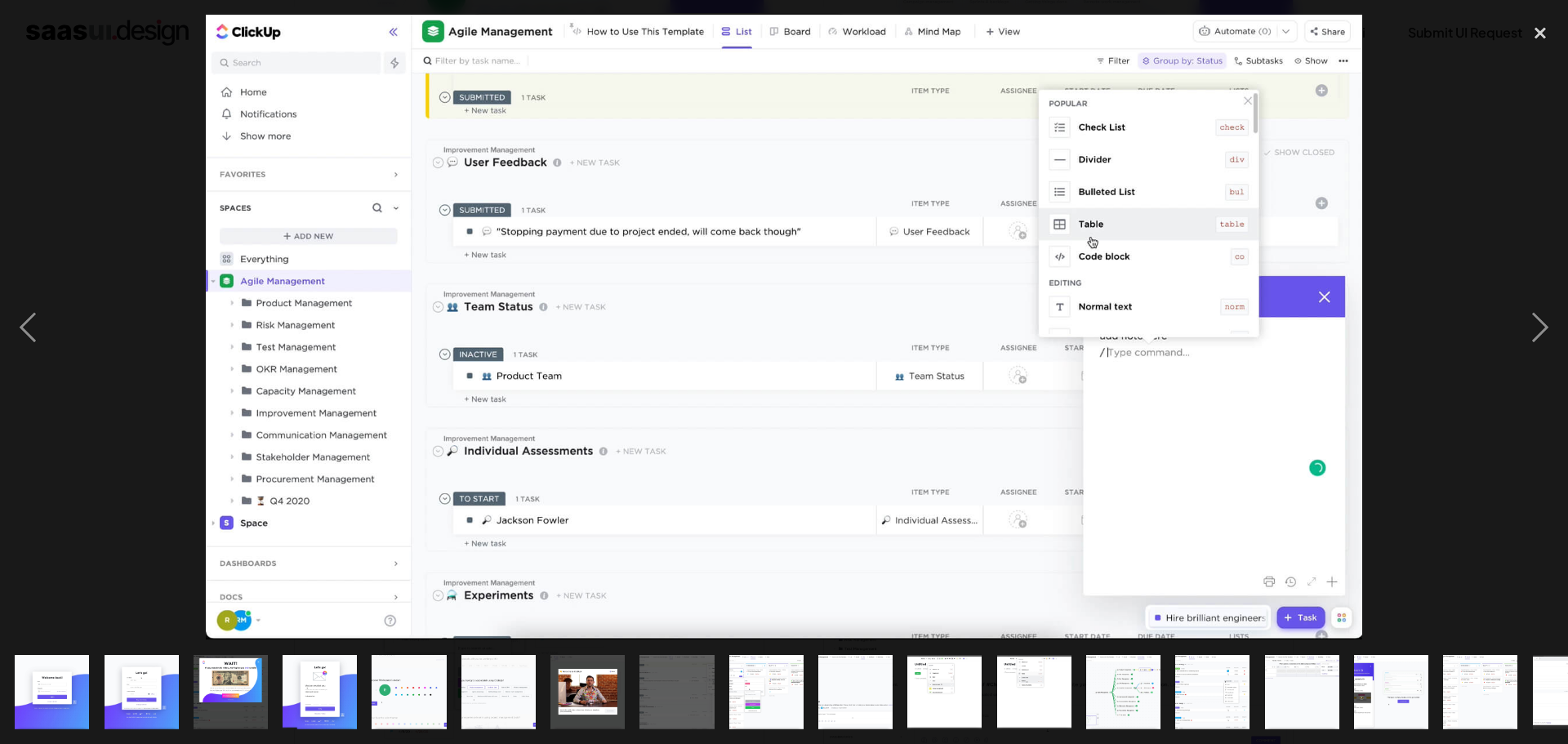
click at [1454, 234] on div at bounding box center [784, 327] width 1568 height 625
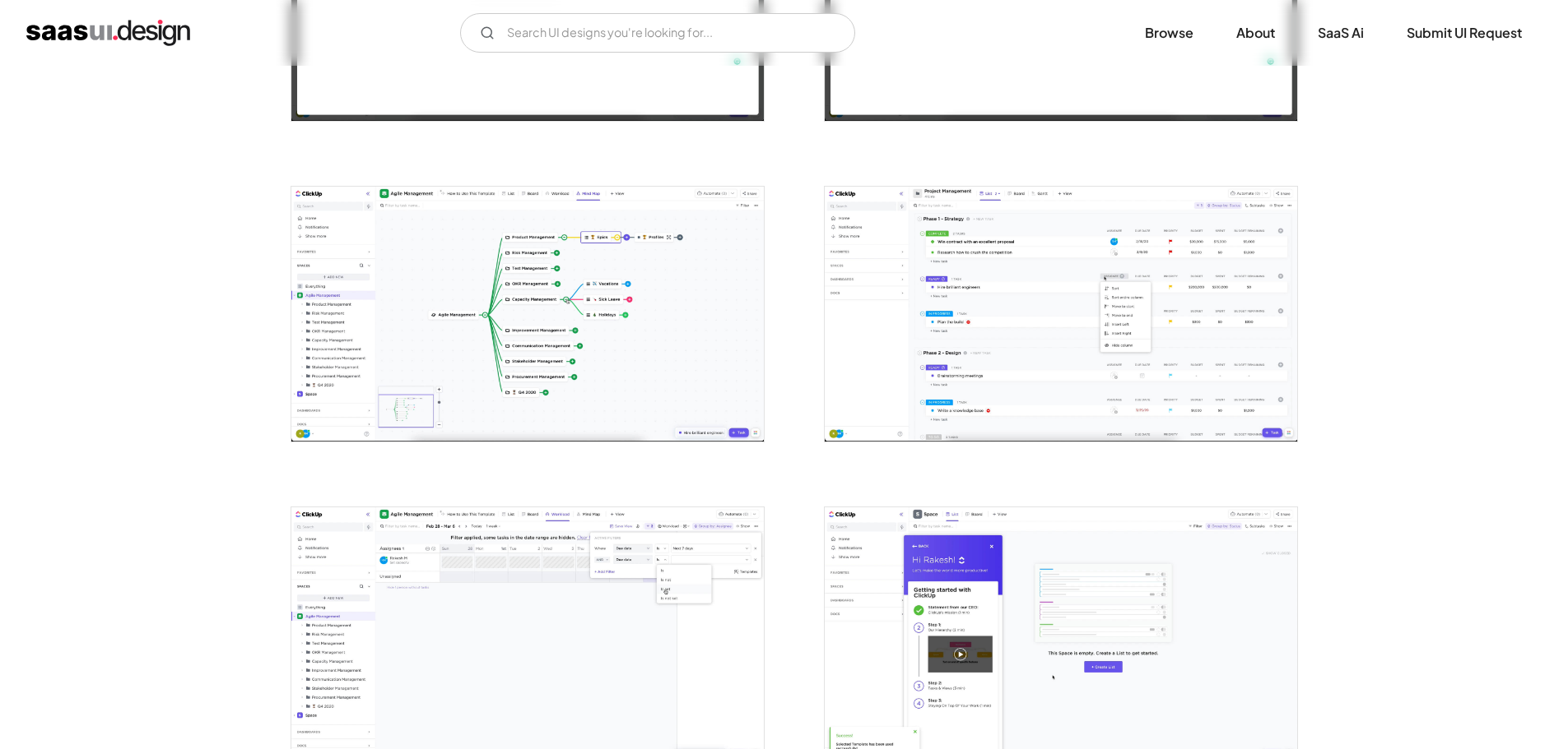
scroll to position [2138, 0]
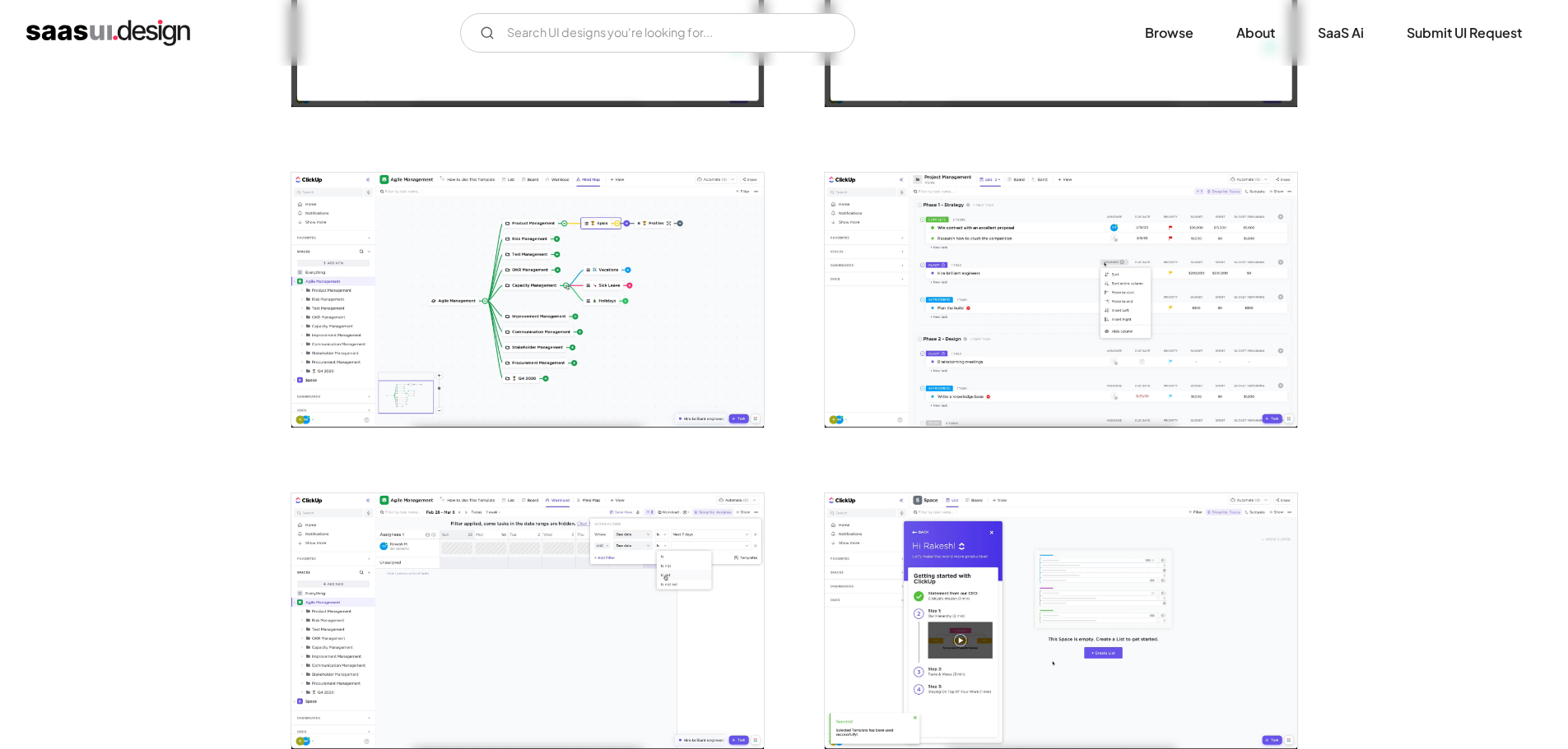
click at [509, 317] on img "open lightbox" at bounding box center [527, 300] width 472 height 255
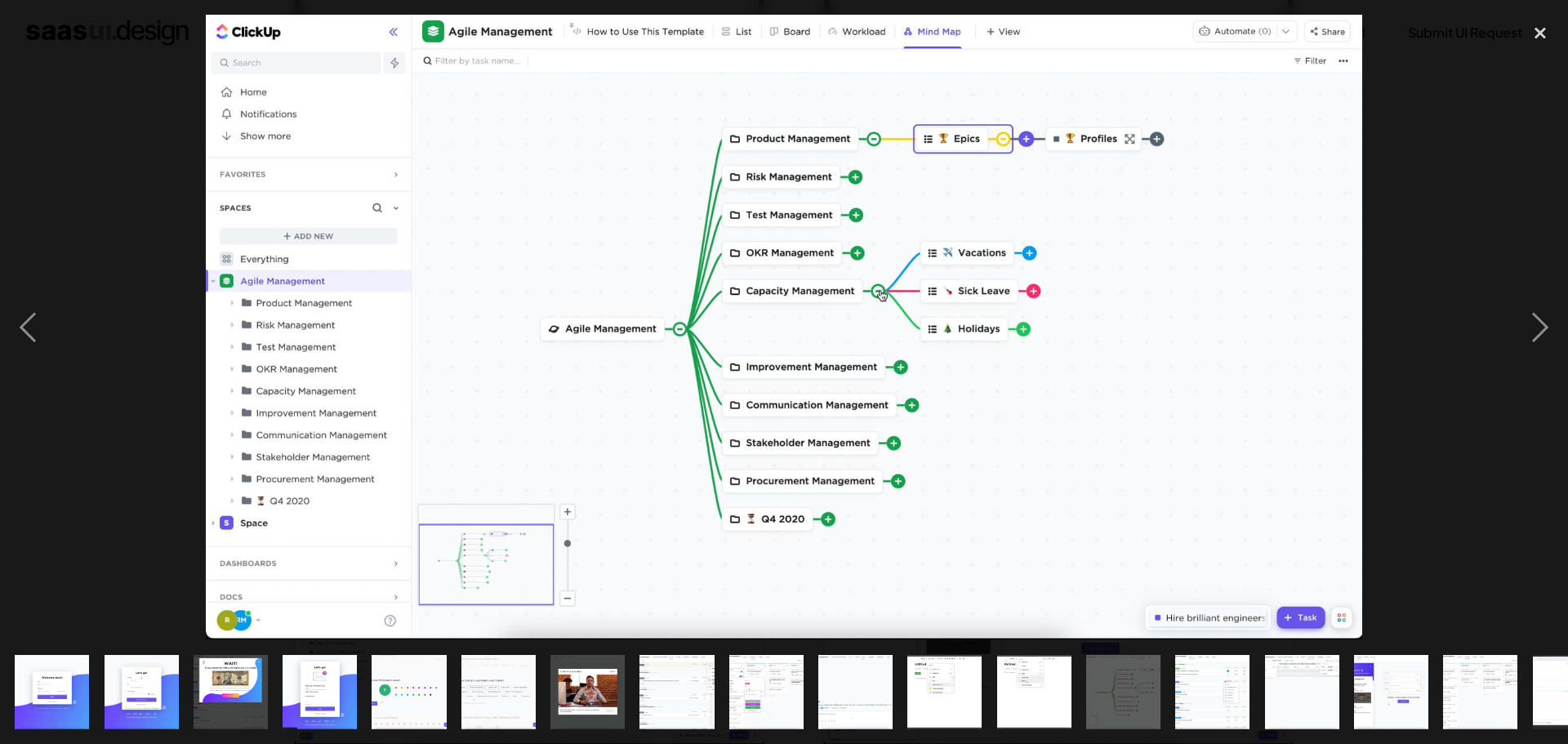
click at [1420, 252] on div at bounding box center [784, 327] width 1568 height 625
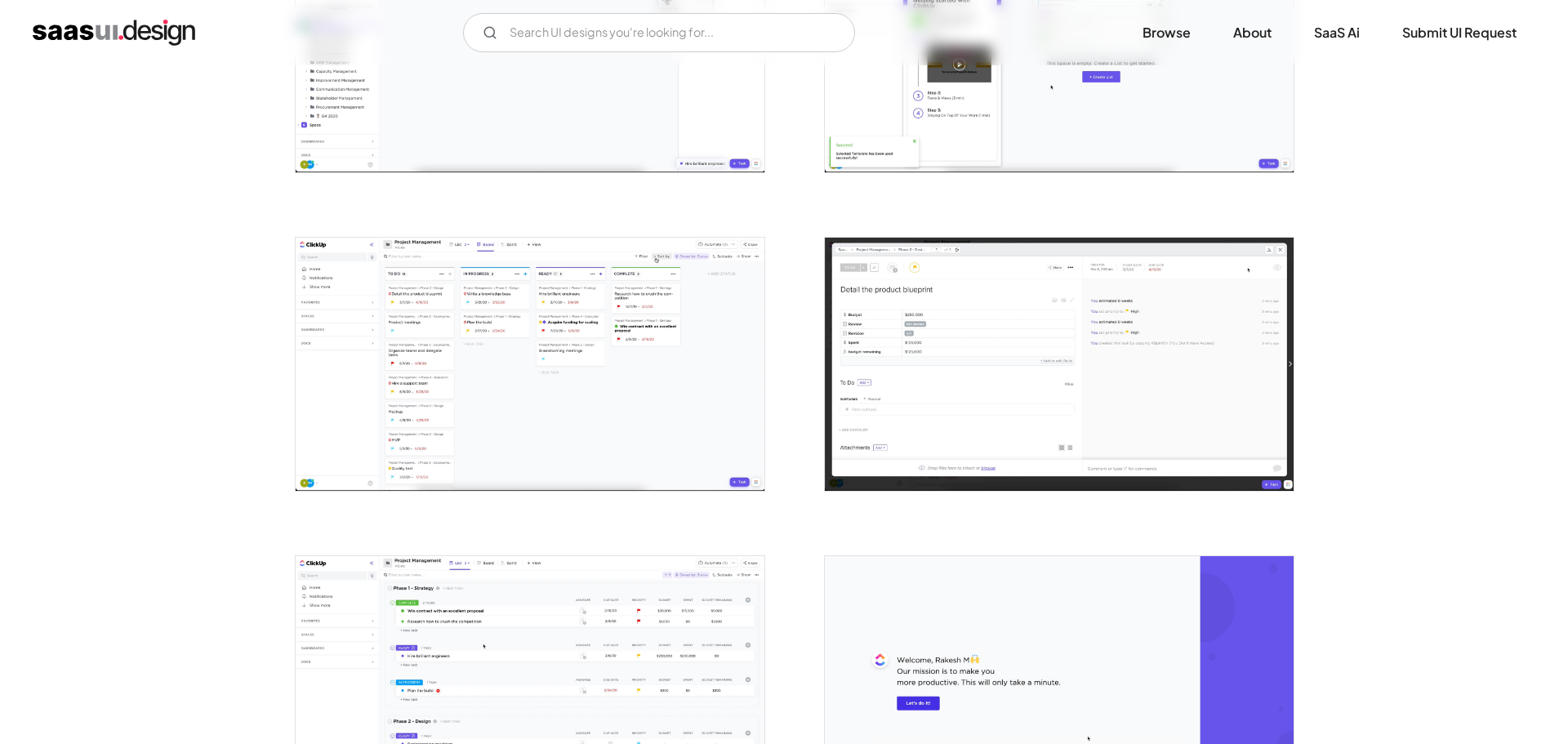
scroll to position [3105, 0]
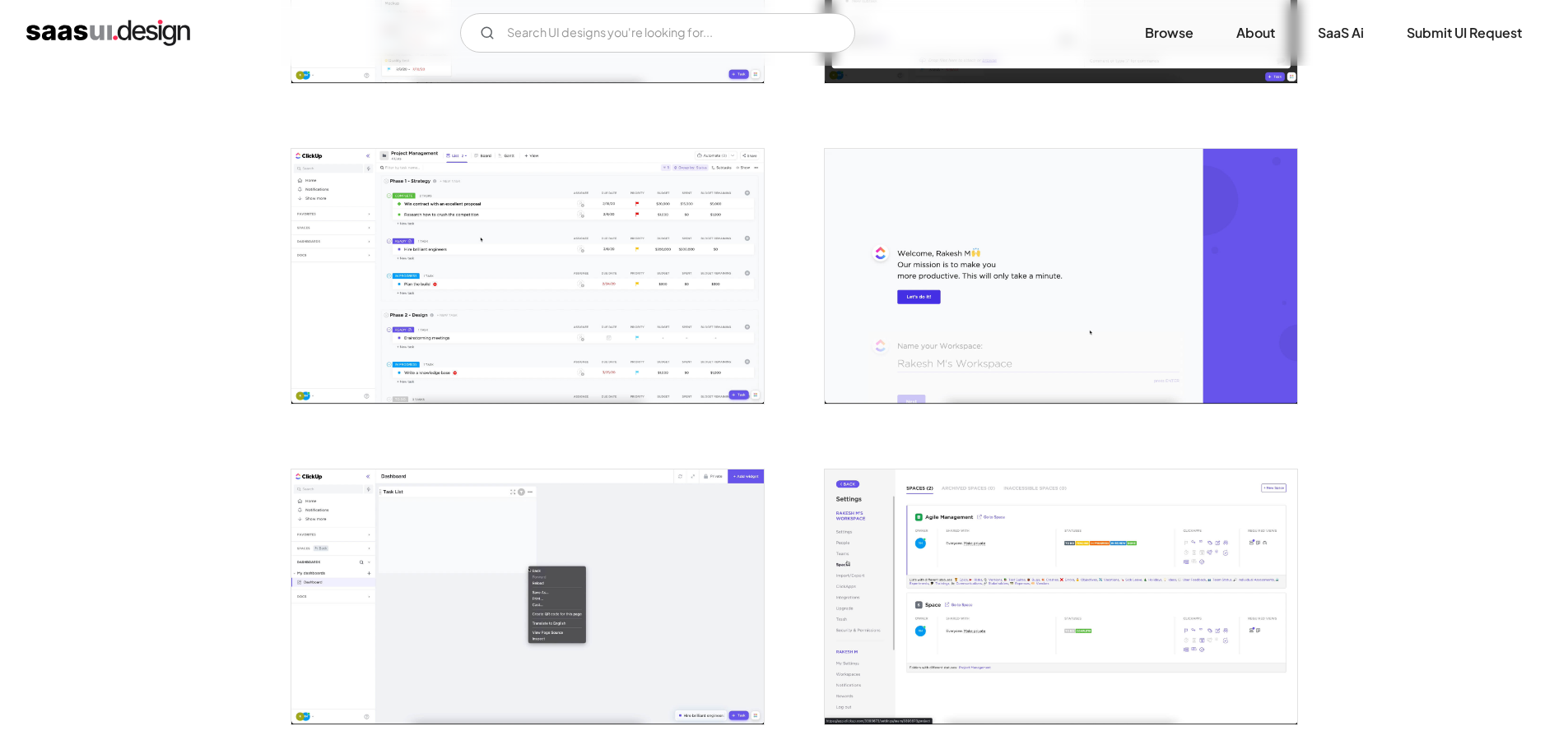
click at [665, 301] on img "open lightbox" at bounding box center [527, 276] width 472 height 255
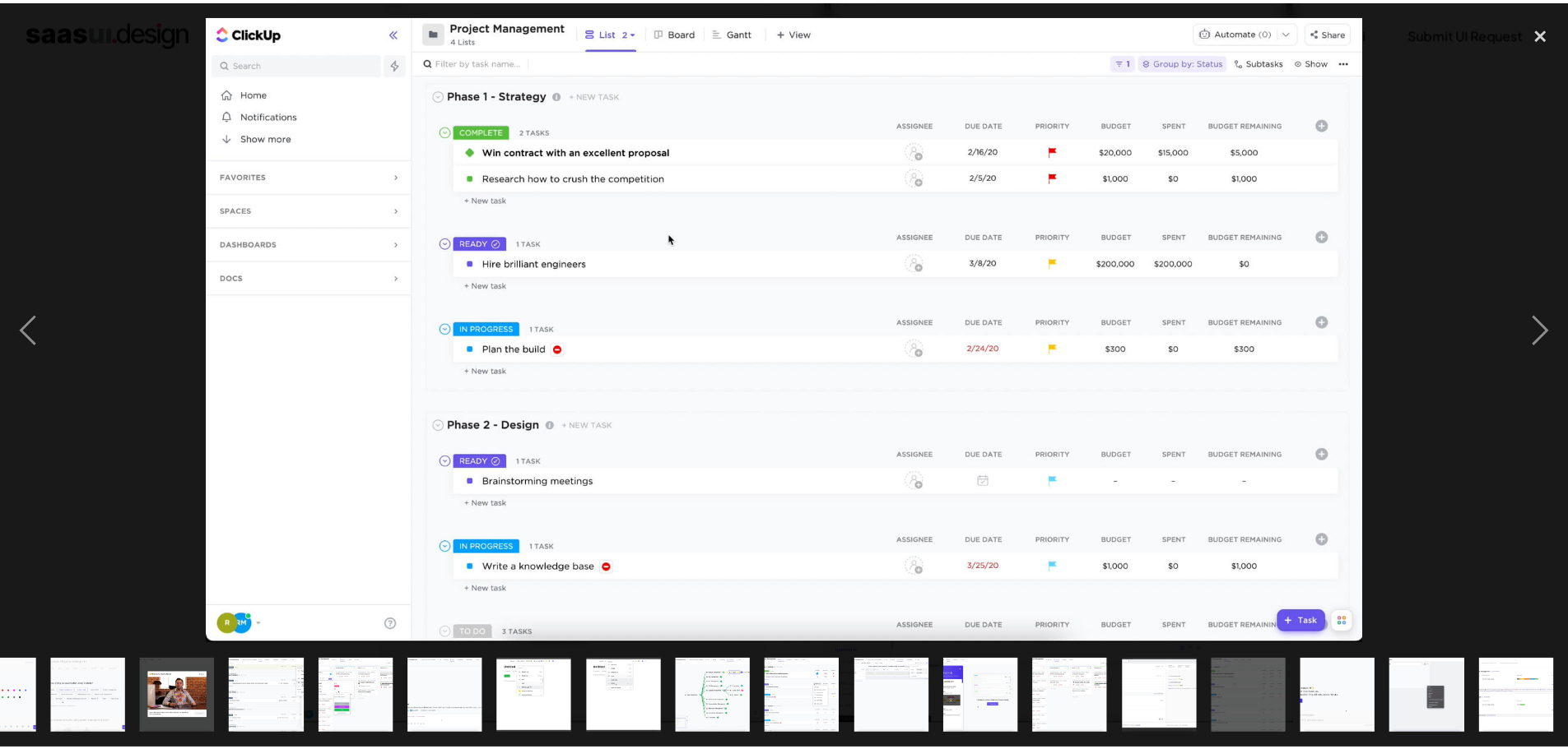
scroll to position [0, 414]
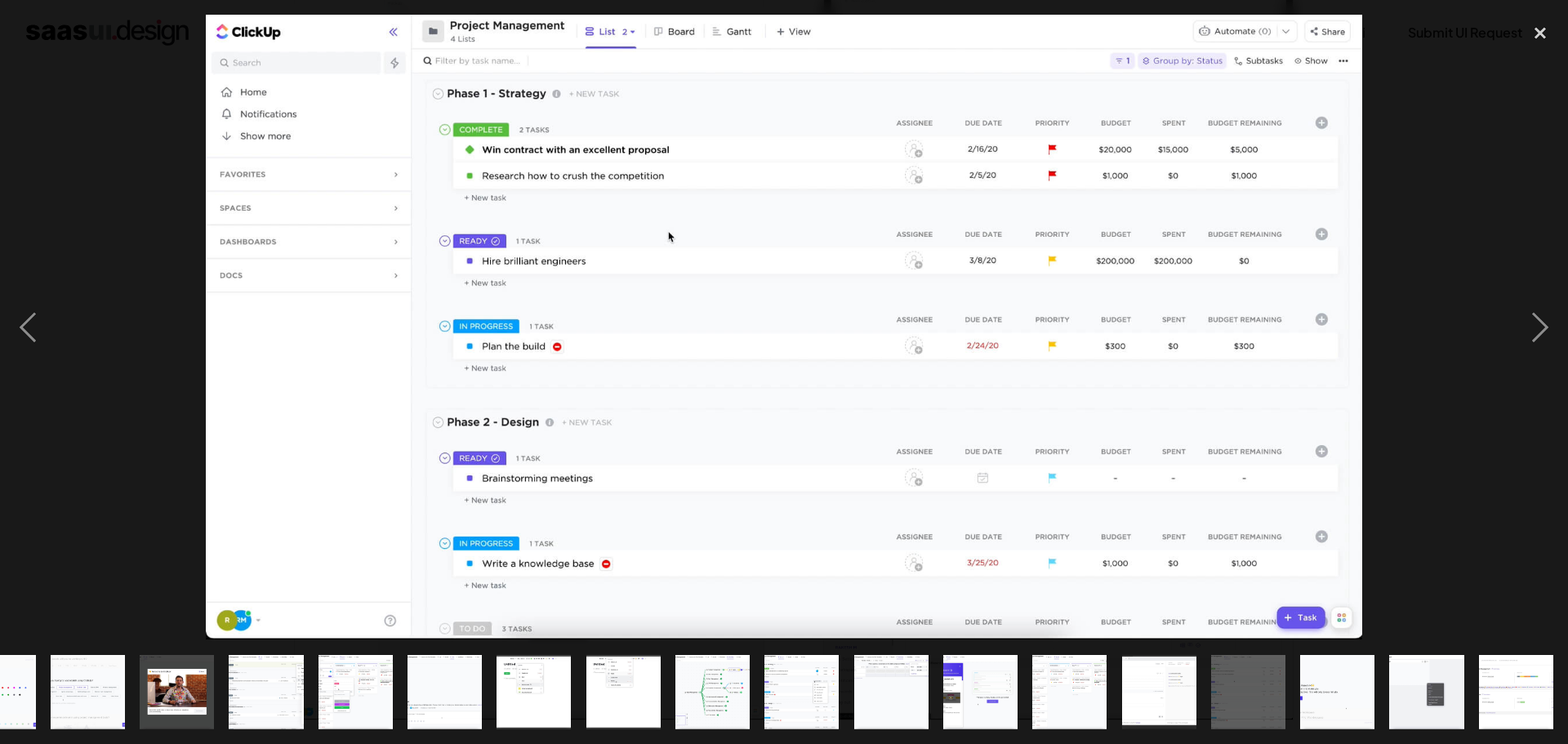
click at [1421, 191] on div at bounding box center [784, 327] width 1568 height 625
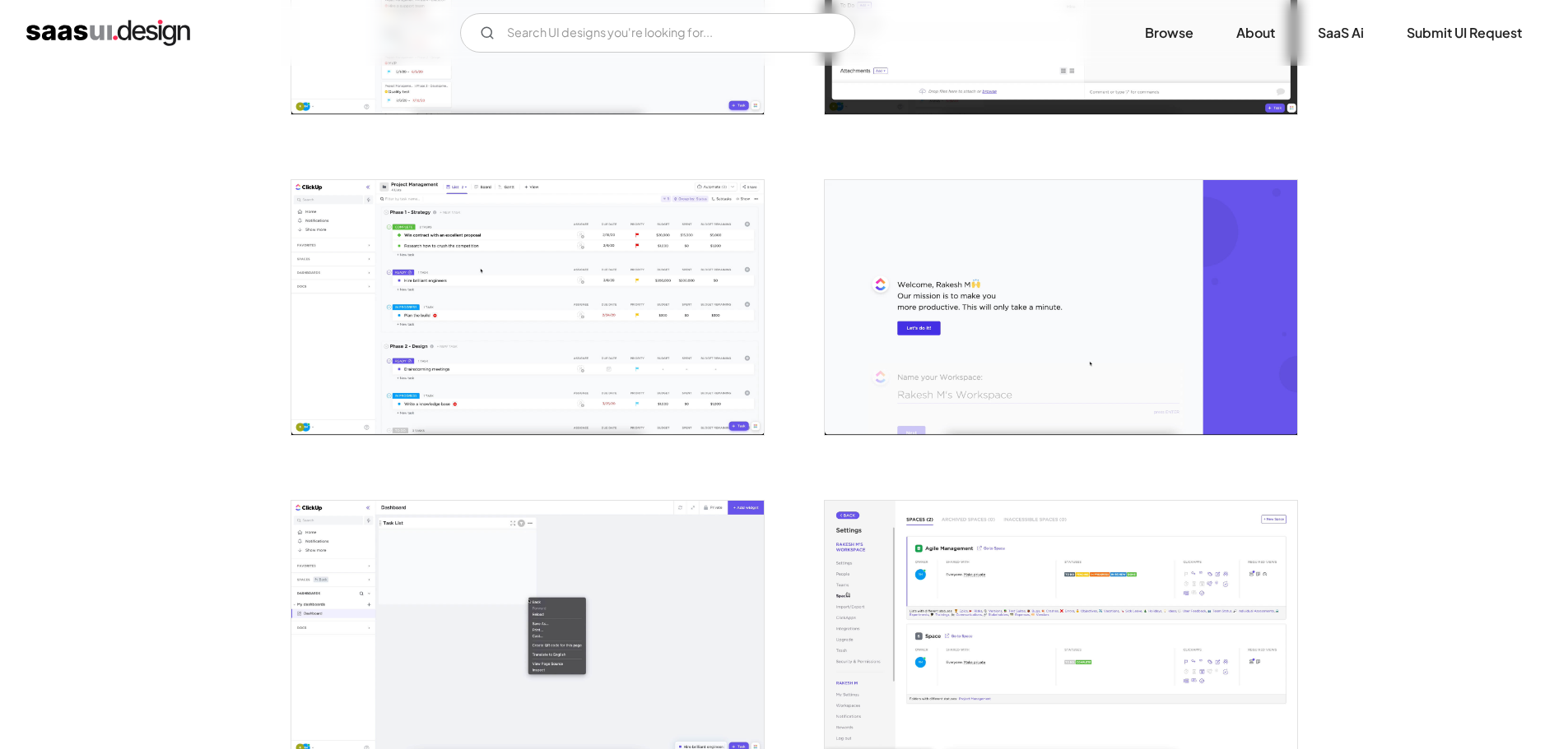
scroll to position [2875, 0]
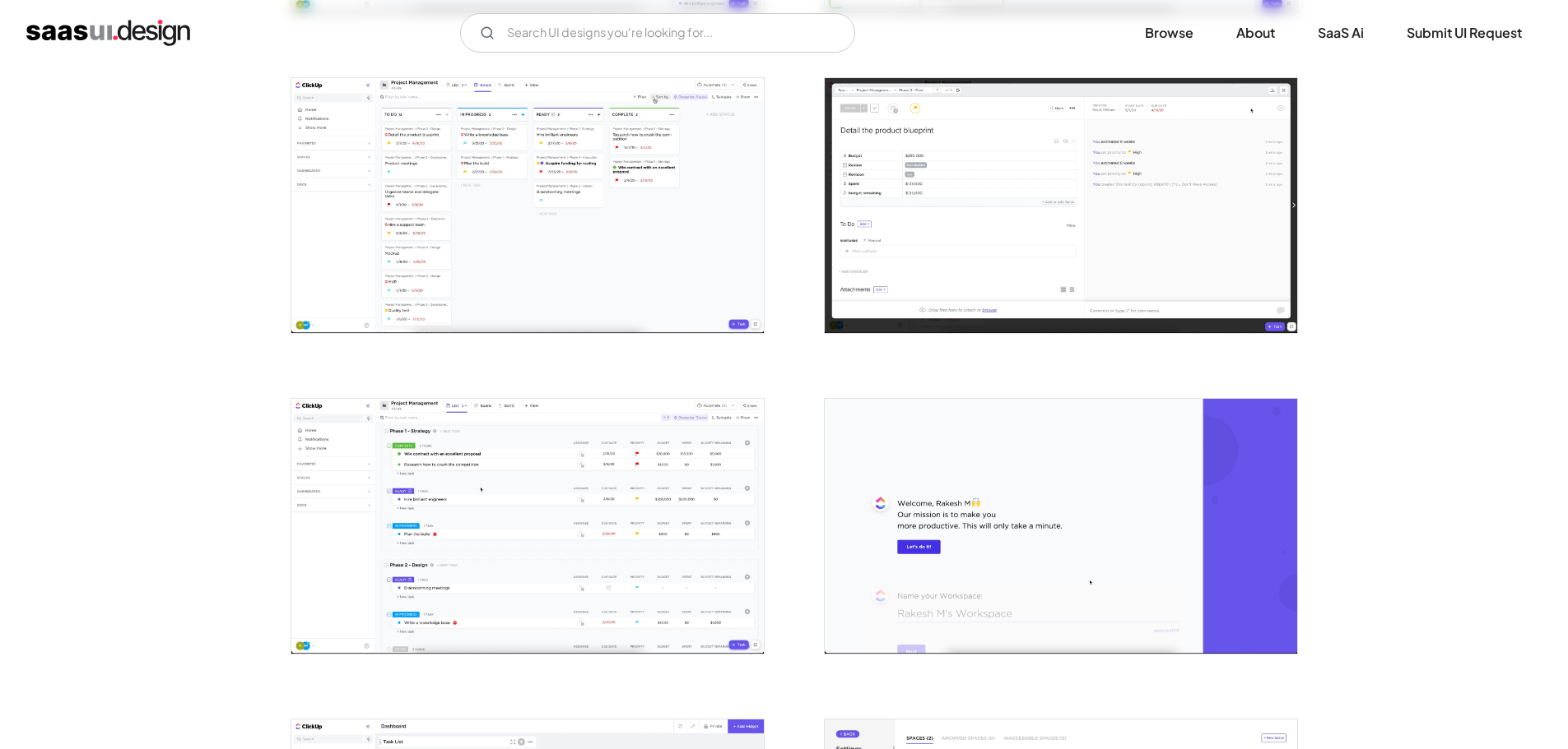
click at [105, 36] on img "home" at bounding box center [108, 33] width 164 height 26
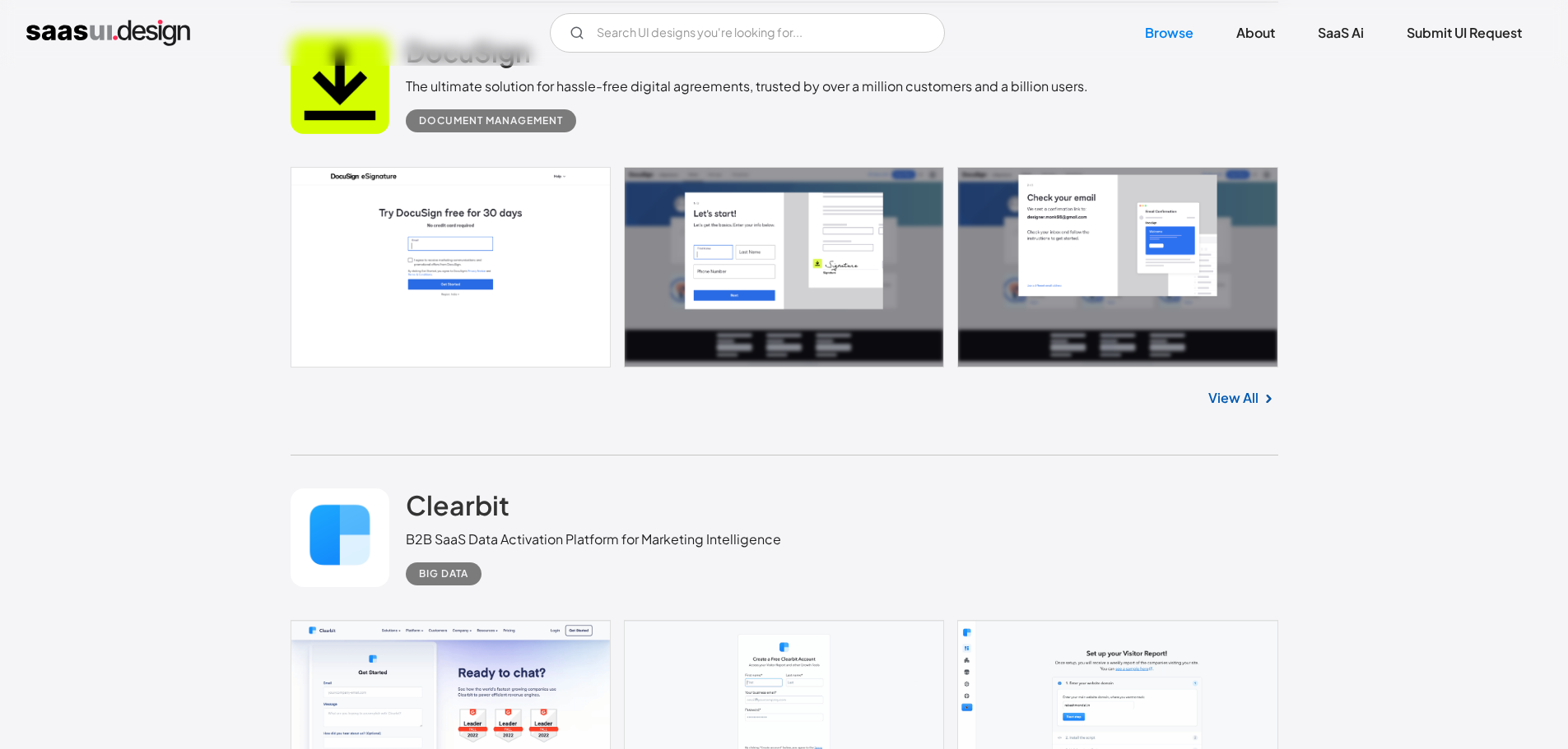
scroll to position [4278, 0]
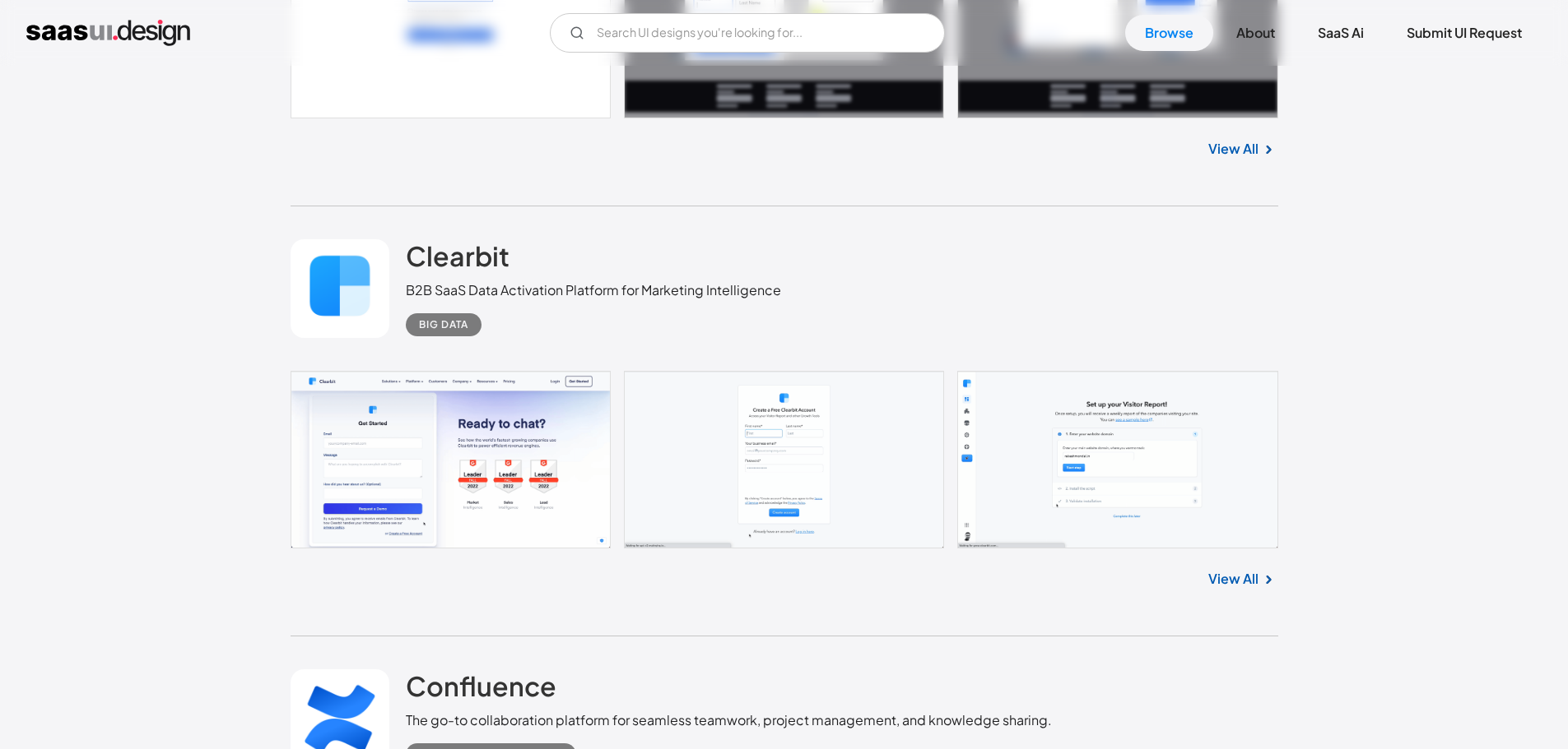
click at [336, 292] on link at bounding box center [340, 289] width 99 height 99
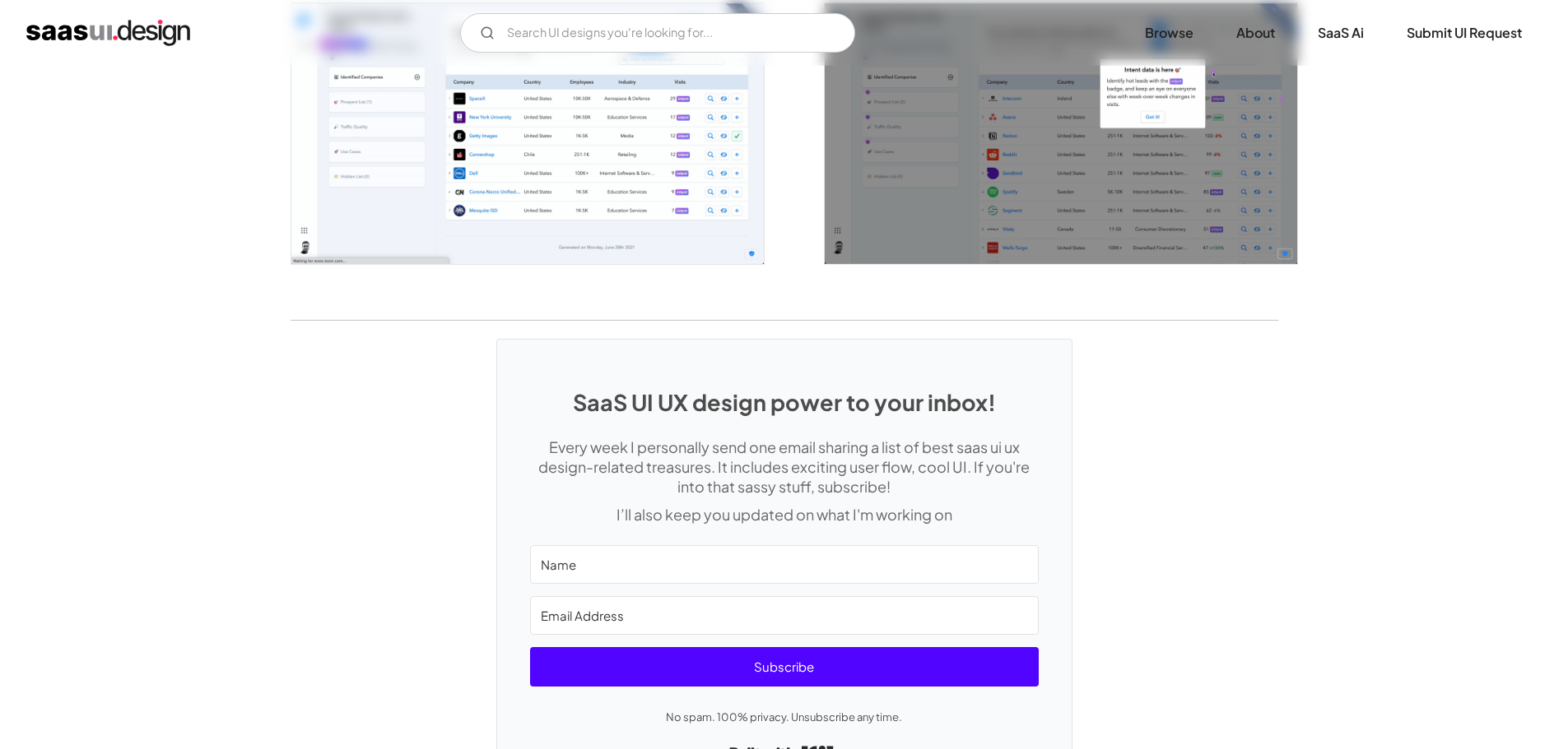
scroll to position [3108, 0]
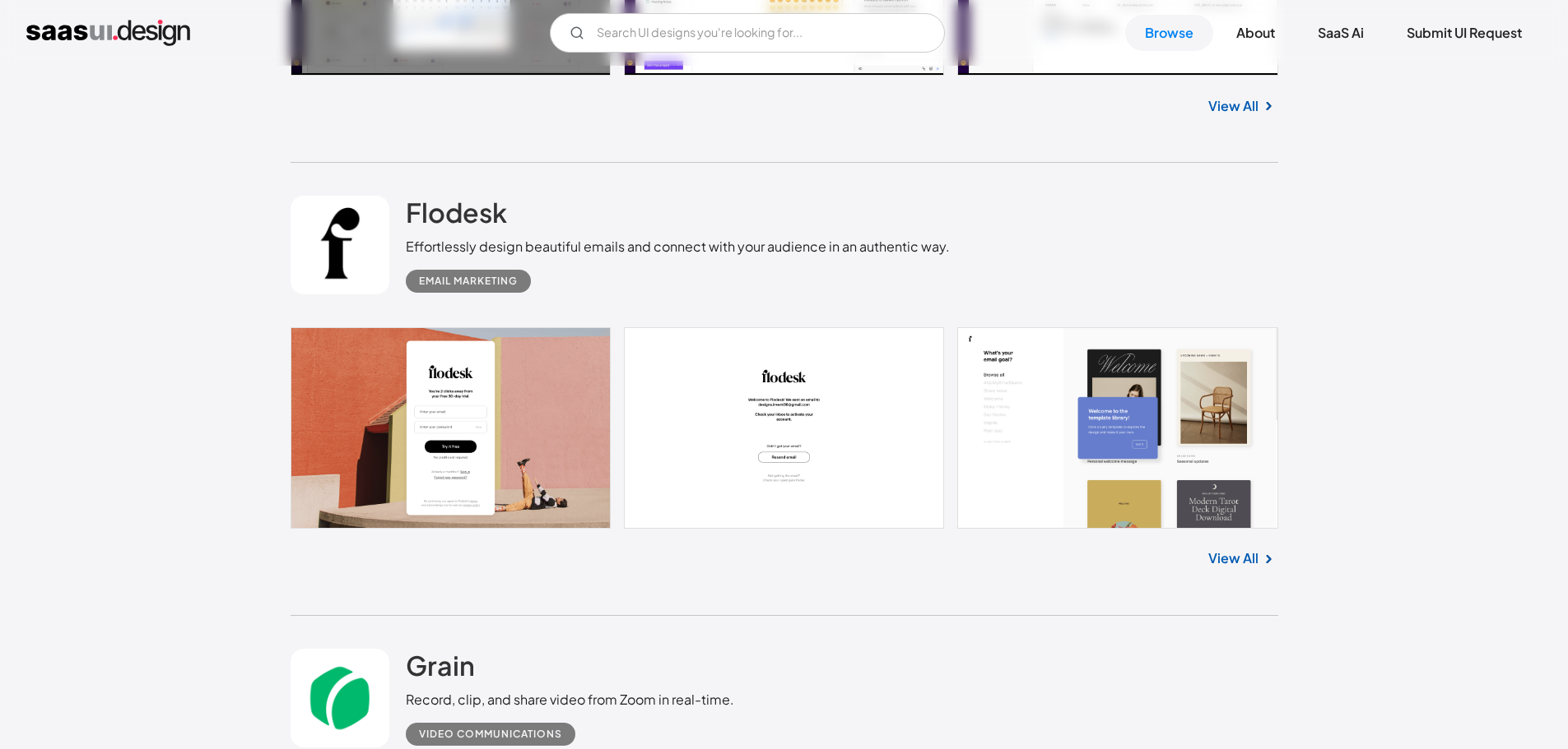
scroll to position [17932, 0]
